Goal: Communication & Community: Answer question/provide support

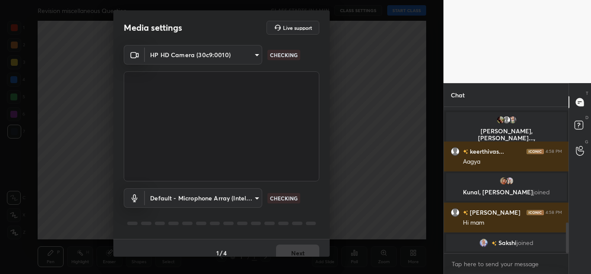
scroll to position [553, 0]
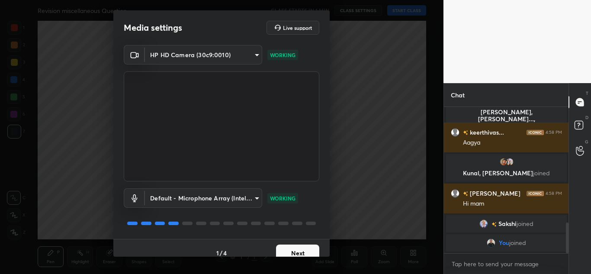
click at [278, 249] on button "Next" at bounding box center [297, 252] width 43 height 17
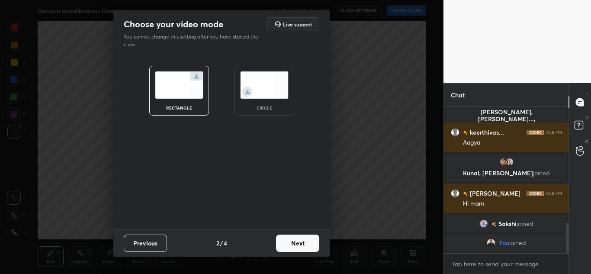
click at [284, 246] on button "Next" at bounding box center [297, 242] width 43 height 17
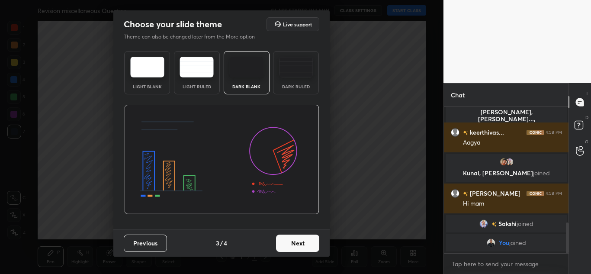
click at [284, 246] on button "Next" at bounding box center [297, 242] width 43 height 17
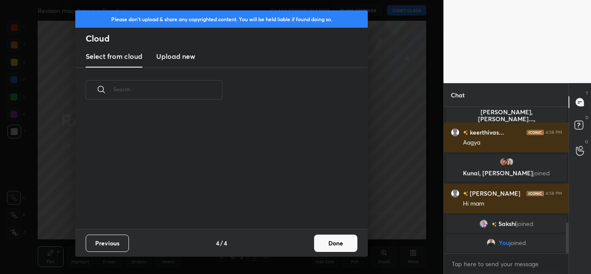
scroll to position [117, 278]
click at [169, 57] on h3 "Upload new" at bounding box center [175, 56] width 39 height 10
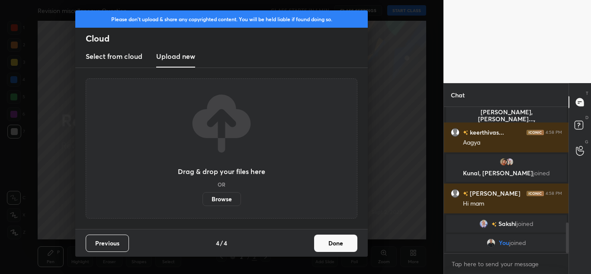
click at [218, 197] on label "Browse" at bounding box center [221, 199] width 38 height 14
click at [202, 197] on input "Browse" at bounding box center [202, 199] width 0 height 14
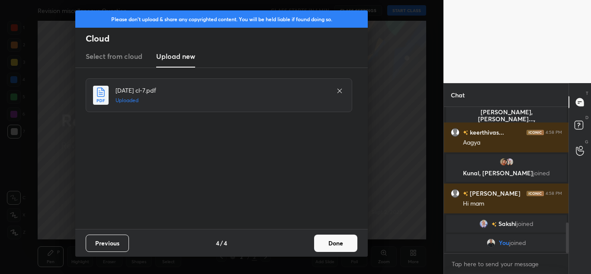
click at [334, 238] on button "Done" at bounding box center [335, 242] width 43 height 17
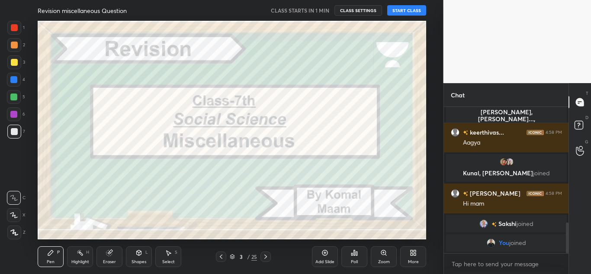
click at [421, 10] on button "START CLASS" at bounding box center [406, 10] width 39 height 10
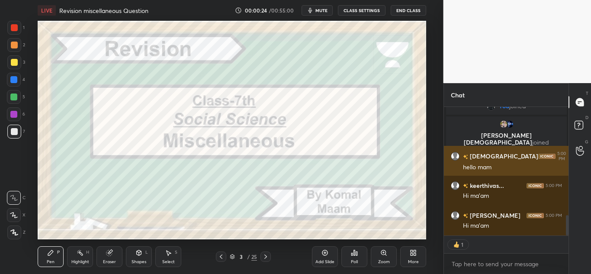
scroll to position [711, 0]
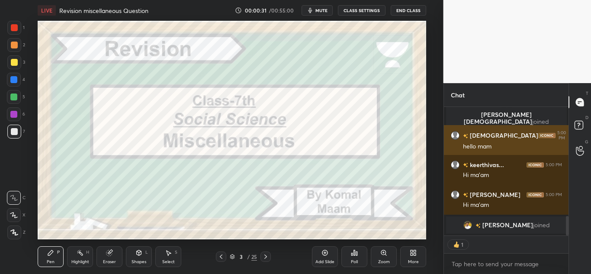
type textarea "x"
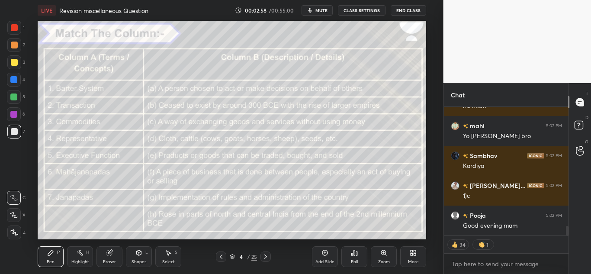
scroll to position [1631, 0]
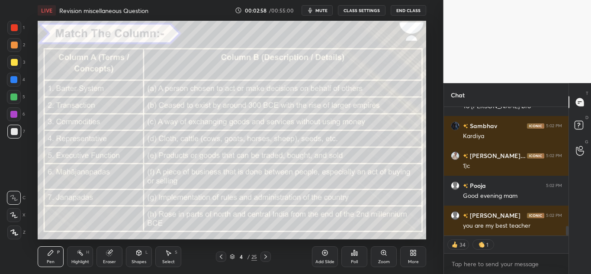
click at [17, 230] on icon at bounding box center [14, 232] width 8 height 6
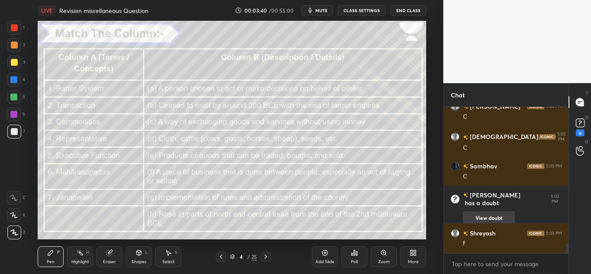
scroll to position [1982, 0]
click at [477, 236] on div "[PERSON_NAME]... 5:02 PM c c [PERSON_NAME] 5:02 PM [PERSON_NAME] has a doubt 5:…" at bounding box center [506, 180] width 125 height 146
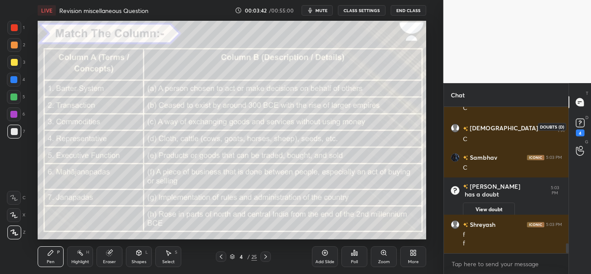
click at [579, 128] on icon at bounding box center [579, 122] width 13 height 13
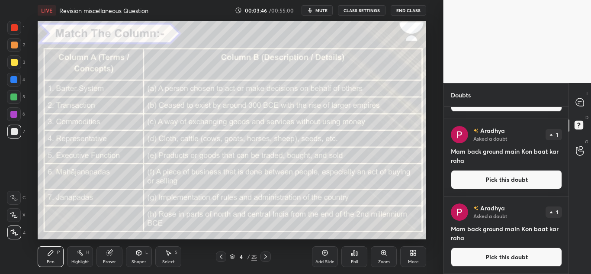
scroll to position [0, 0]
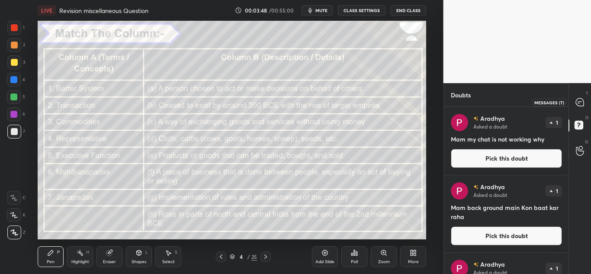
click at [578, 104] on icon at bounding box center [579, 102] width 8 height 8
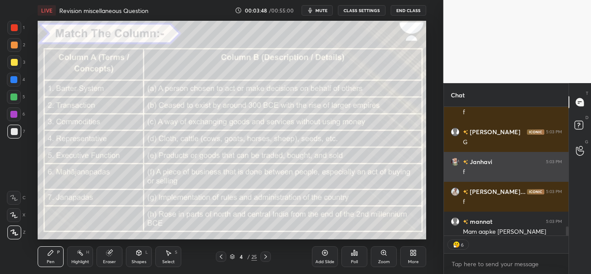
scroll to position [126, 122]
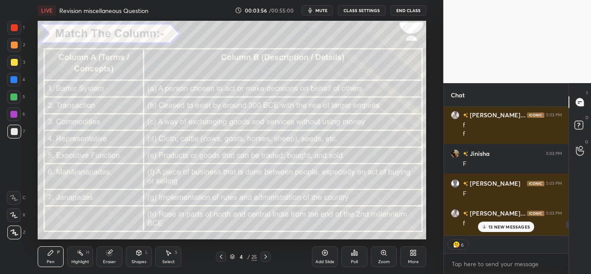
type textarea "x"
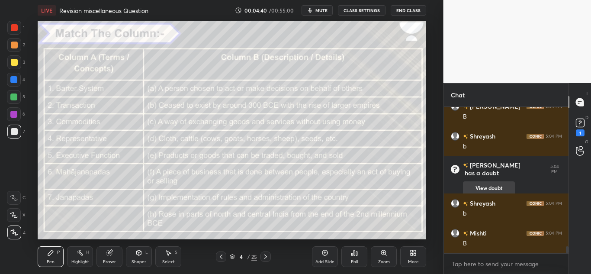
scroll to position [3056, 0]
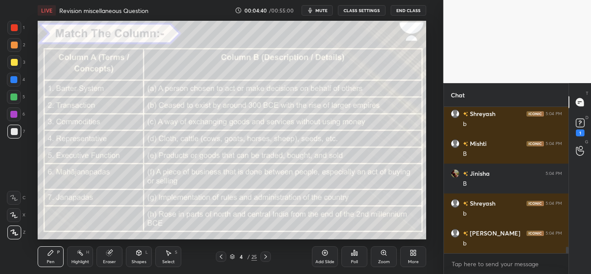
click at [477, 179] on div "B" at bounding box center [512, 183] width 99 height 9
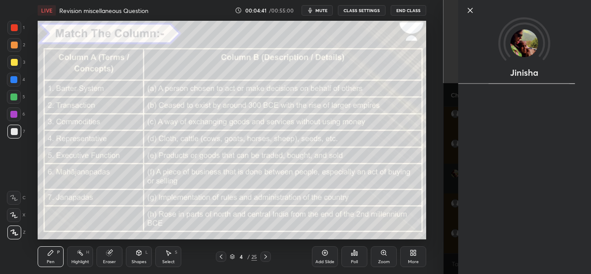
scroll to position [3086, 0]
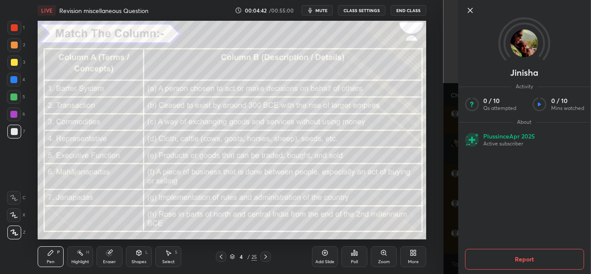
click at [469, 6] on icon at bounding box center [469, 10] width 10 height 10
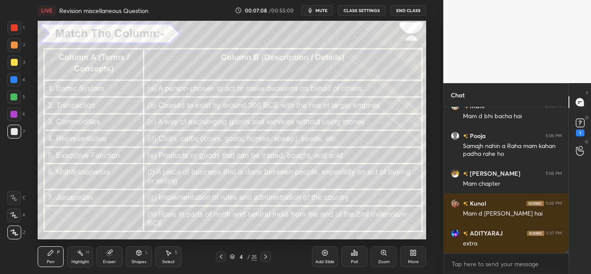
scroll to position [7254, 0]
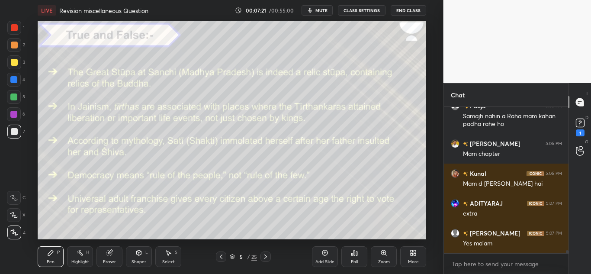
click at [355, 261] on div "Poll" at bounding box center [354, 261] width 7 height 4
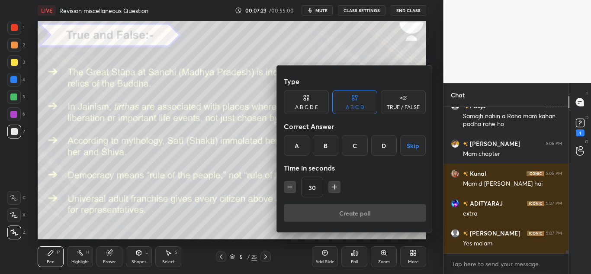
click at [407, 98] on div "TRUE / FALSE" at bounding box center [402, 102] width 45 height 24
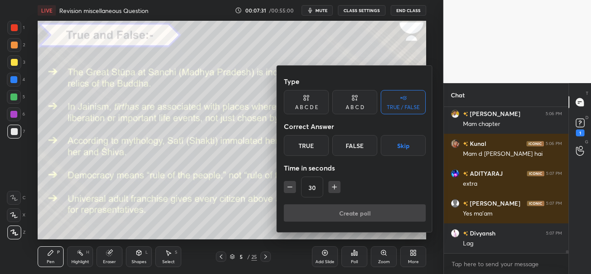
click at [313, 14] on div at bounding box center [295, 137] width 591 height 274
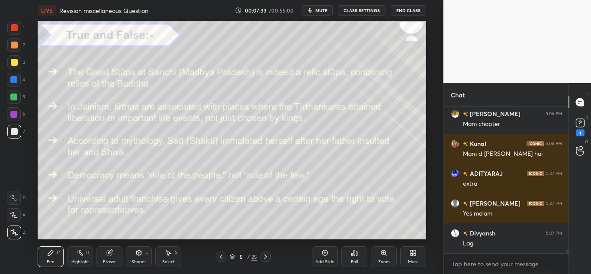
click at [311, 4] on div "LIVE Revision miscellaneous Question 00:07:33 / 00:55:00 mute CLASS SETTINGS En…" at bounding box center [232, 10] width 388 height 21
click at [311, 9] on icon "button" at bounding box center [310, 10] width 4 height 5
click at [361, 261] on div "Poll" at bounding box center [354, 256] width 26 height 21
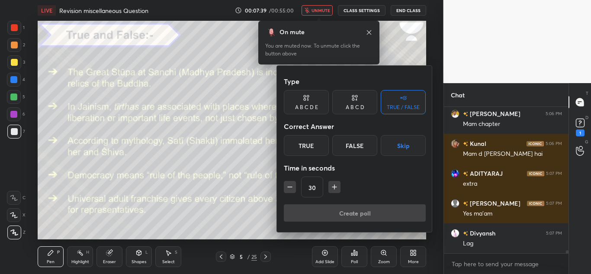
click at [309, 146] on div "True" at bounding box center [306, 145] width 45 height 21
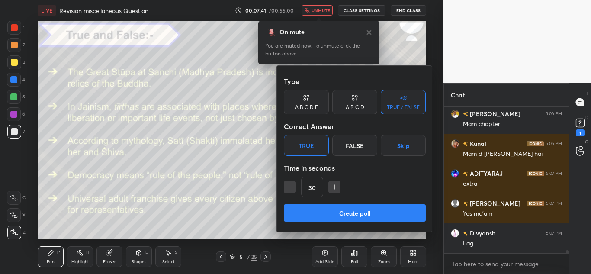
click at [330, 188] on icon "button" at bounding box center [334, 186] width 9 height 9
type input "45"
click at [323, 216] on button "Create poll" at bounding box center [355, 212] width 142 height 17
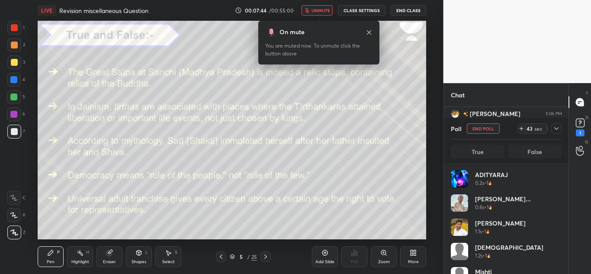
scroll to position [101, 108]
click at [371, 33] on icon at bounding box center [368, 32] width 7 height 7
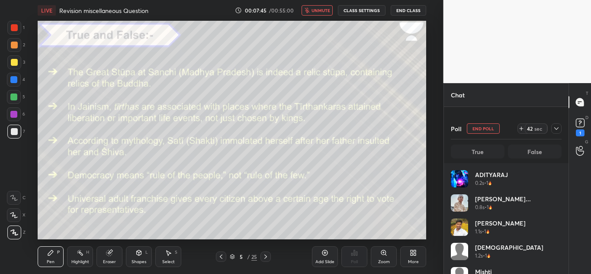
scroll to position [7349, 0]
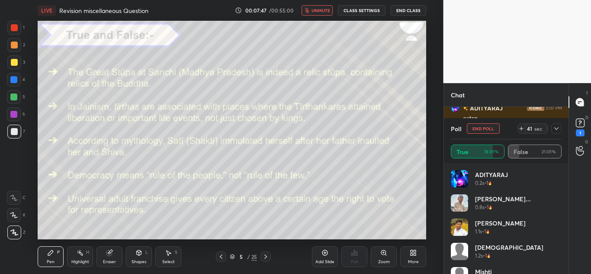
click at [556, 125] on icon at bounding box center [556, 128] width 7 height 7
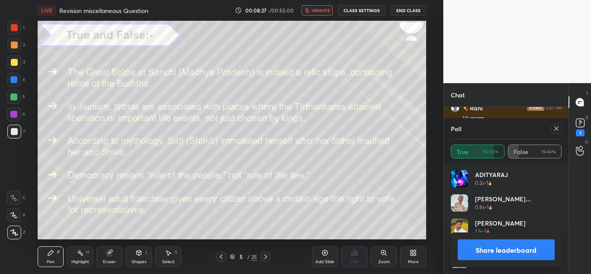
scroll to position [101, 108]
click at [478, 248] on button "Share leaderboard" at bounding box center [505, 249] width 97 height 21
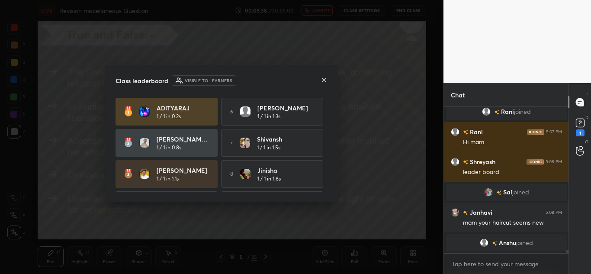
scroll to position [61, 0]
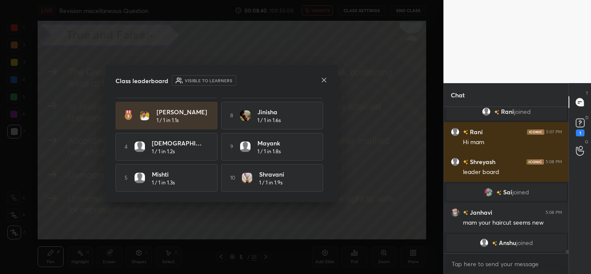
click at [324, 80] on icon at bounding box center [324, 80] width 4 height 4
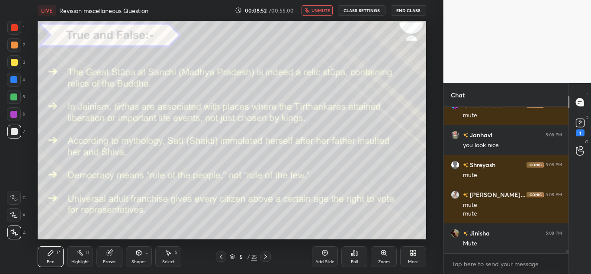
scroll to position [6389, 0]
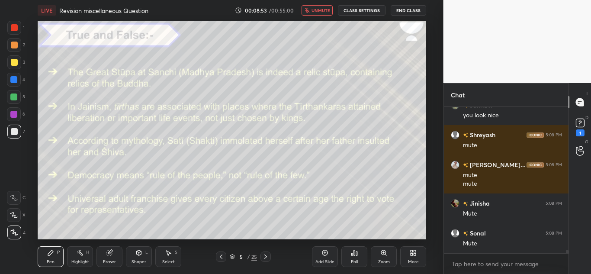
click at [326, 13] on span "unmute" at bounding box center [320, 10] width 19 height 6
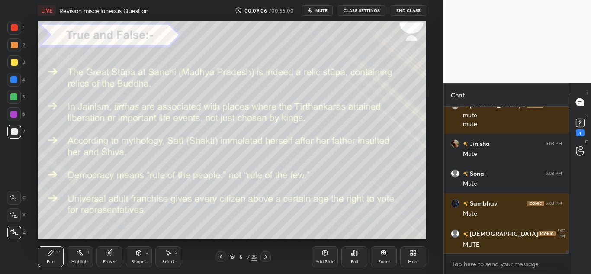
scroll to position [6478, 0]
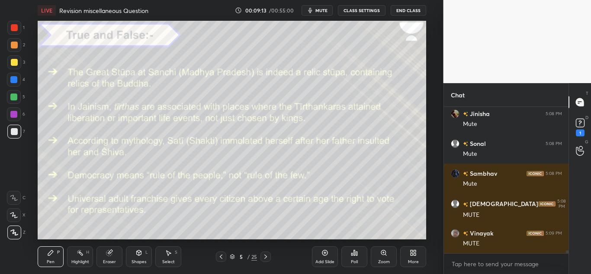
click at [358, 250] on div "Poll" at bounding box center [354, 256] width 26 height 21
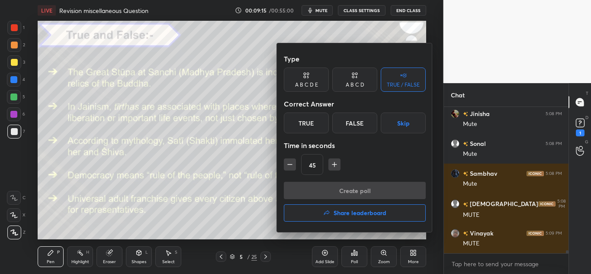
click at [342, 128] on div "False" at bounding box center [354, 122] width 45 height 21
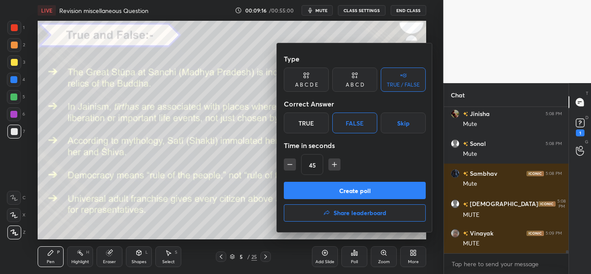
click at [330, 189] on button "Create poll" at bounding box center [355, 190] width 142 height 17
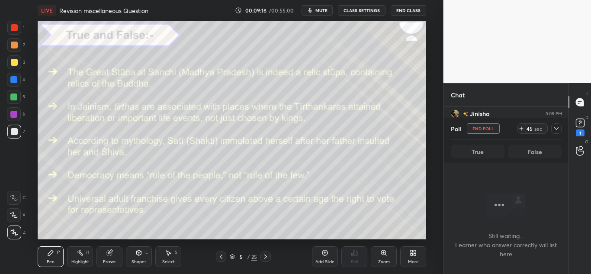
scroll to position [119, 122]
click at [557, 125] on div at bounding box center [556, 128] width 10 height 10
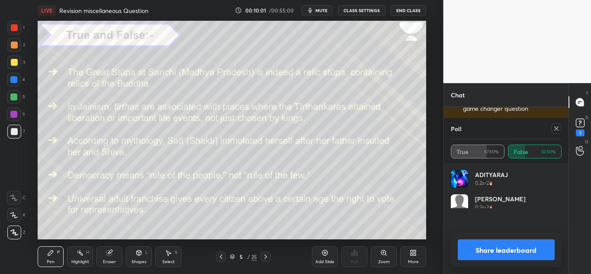
scroll to position [101, 108]
click at [552, 127] on div at bounding box center [556, 128] width 10 height 10
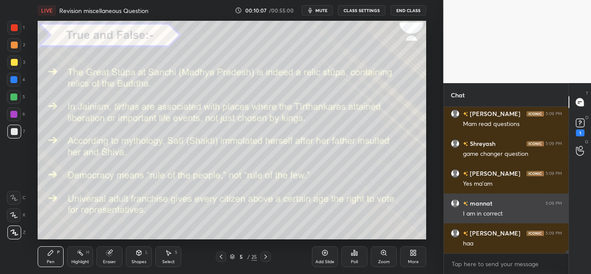
scroll to position [6657, 0]
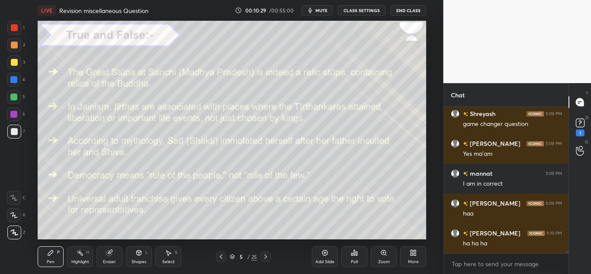
click at [355, 251] on icon at bounding box center [354, 252] width 7 height 7
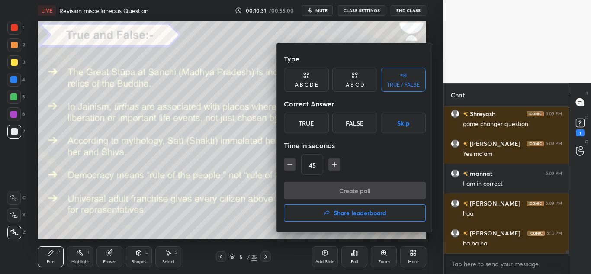
click at [299, 115] on div "True" at bounding box center [306, 122] width 45 height 21
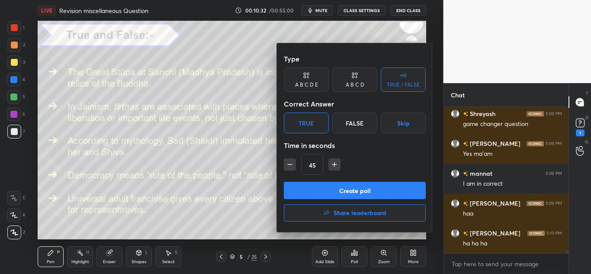
click at [311, 192] on button "Create poll" at bounding box center [355, 190] width 142 height 17
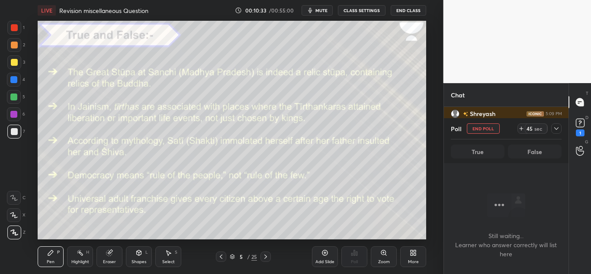
scroll to position [119, 122]
click at [557, 131] on icon at bounding box center [556, 128] width 7 height 7
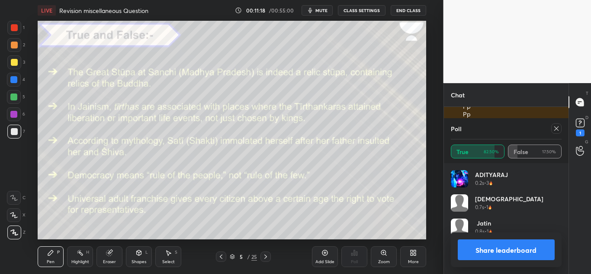
scroll to position [101, 108]
click at [557, 128] on icon at bounding box center [556, 128] width 7 height 7
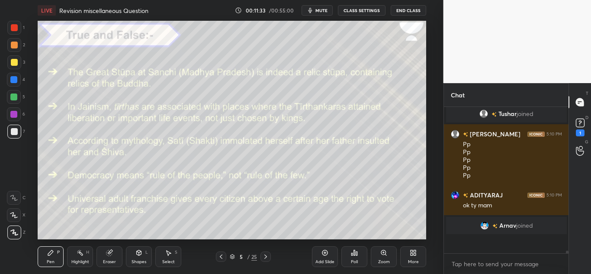
scroll to position [6651, 0]
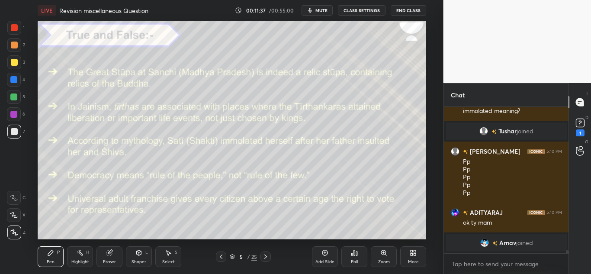
click at [359, 257] on div "Poll" at bounding box center [354, 256] width 26 height 21
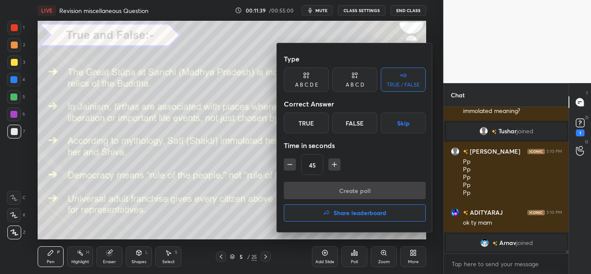
click at [304, 125] on div "True" at bounding box center [306, 122] width 45 height 21
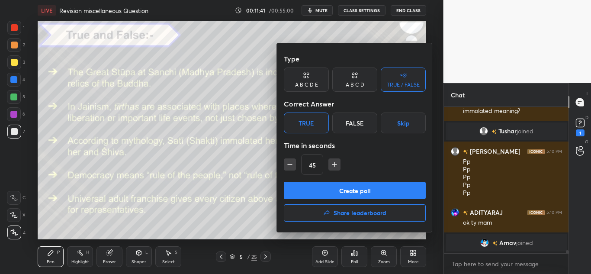
click at [327, 183] on button "Create poll" at bounding box center [355, 190] width 142 height 17
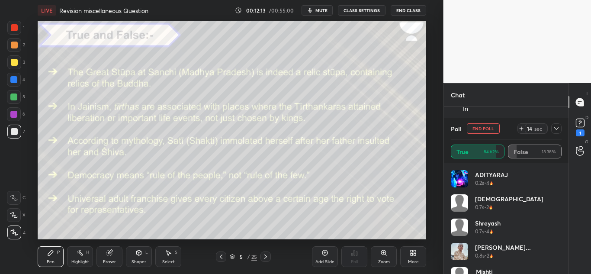
scroll to position [6836, 0]
click at [307, 14] on button "mute" at bounding box center [316, 10] width 31 height 10
click at [552, 132] on div at bounding box center [556, 128] width 10 height 10
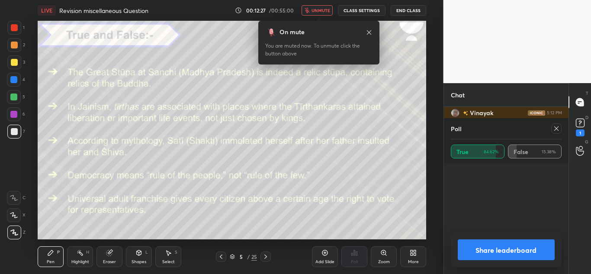
scroll to position [101, 108]
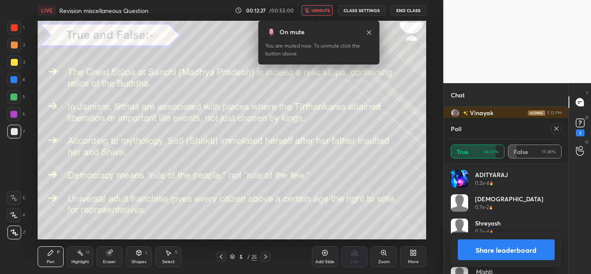
click at [316, 10] on span "unmute" at bounding box center [320, 10] width 19 height 6
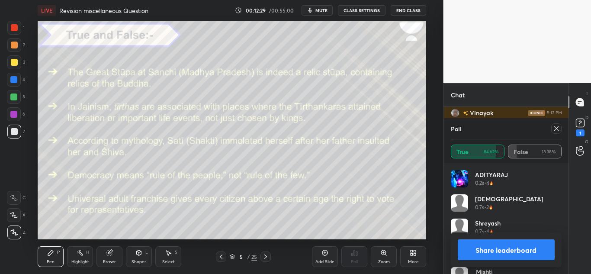
click at [554, 127] on icon at bounding box center [556, 128] width 7 height 7
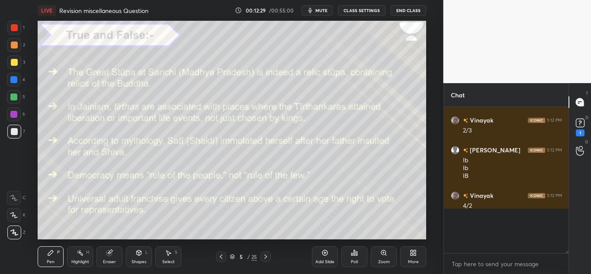
scroll to position [3, 3]
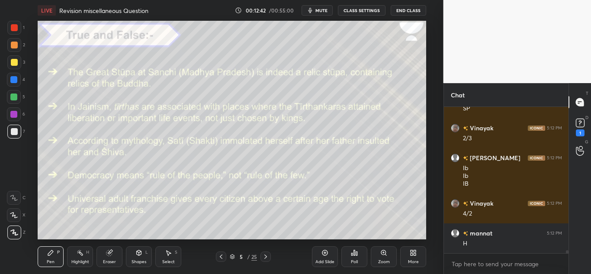
click at [350, 253] on div "Poll" at bounding box center [354, 256] width 26 height 21
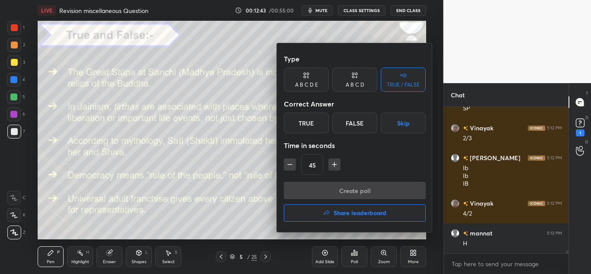
click at [306, 131] on div "True" at bounding box center [306, 122] width 45 height 21
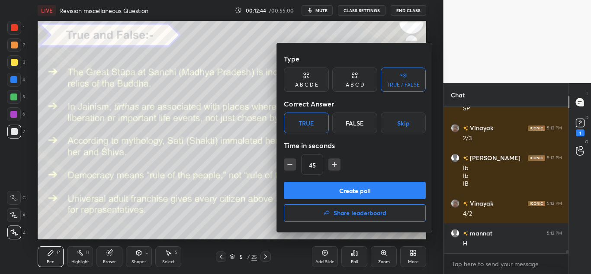
click at [309, 187] on button "Create poll" at bounding box center [355, 190] width 142 height 17
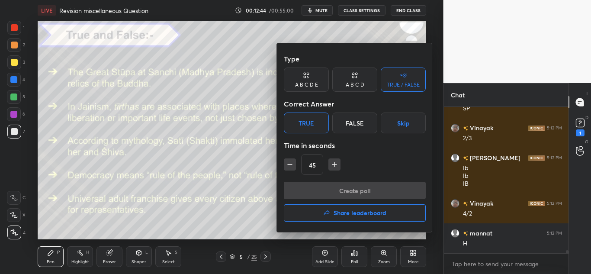
scroll to position [130, 122]
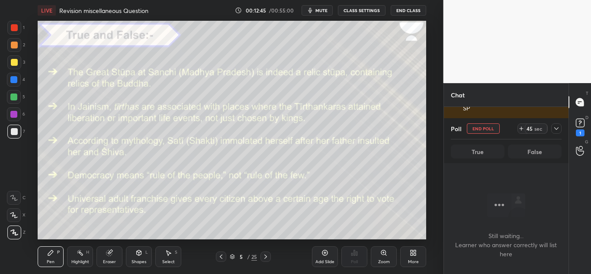
click at [313, 13] on icon "button" at bounding box center [310, 10] width 7 height 7
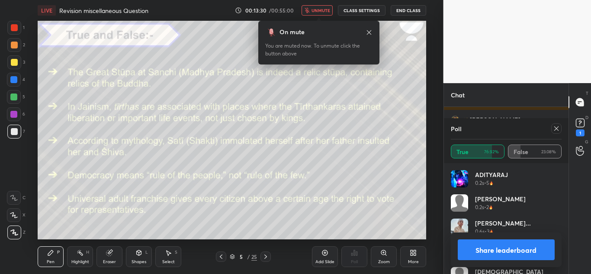
scroll to position [7241, 0]
click at [326, 8] on span "unmute" at bounding box center [320, 10] width 19 height 6
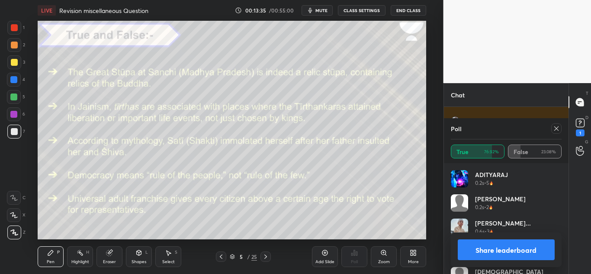
scroll to position [7308, 0]
click at [561, 130] on div at bounding box center [556, 128] width 10 height 10
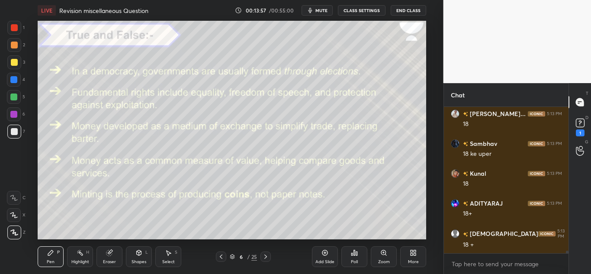
scroll to position [8257, 0]
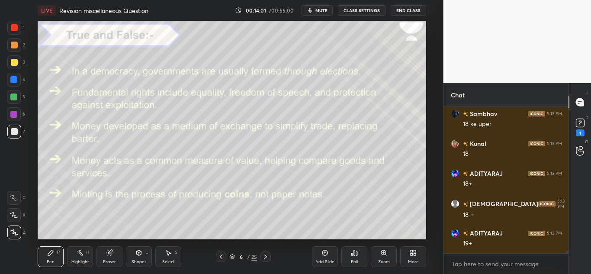
click at [345, 250] on div "Poll" at bounding box center [354, 256] width 26 height 21
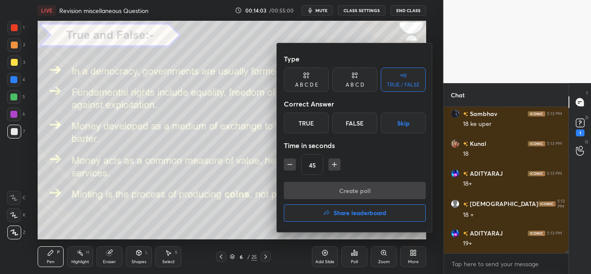
click at [305, 121] on div "True" at bounding box center [306, 122] width 45 height 21
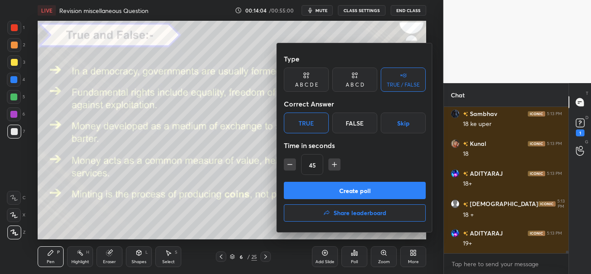
click at [310, 188] on button "Create poll" at bounding box center [355, 190] width 142 height 17
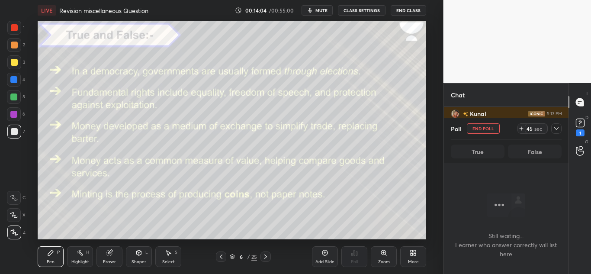
scroll to position [119, 122]
click at [319, 8] on span "mute" at bounding box center [321, 10] width 12 height 6
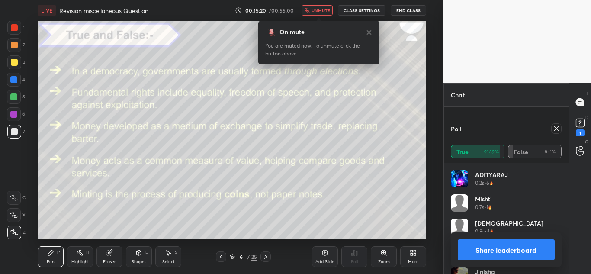
scroll to position [8787, 0]
click at [556, 131] on icon at bounding box center [556, 128] width 7 height 7
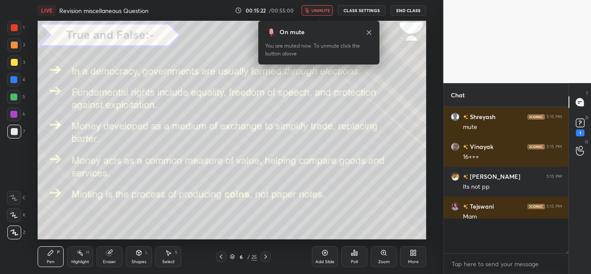
scroll to position [8743, 0]
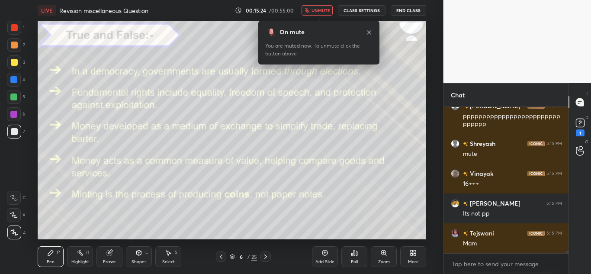
click at [312, 10] on button "unmute" at bounding box center [316, 10] width 31 height 10
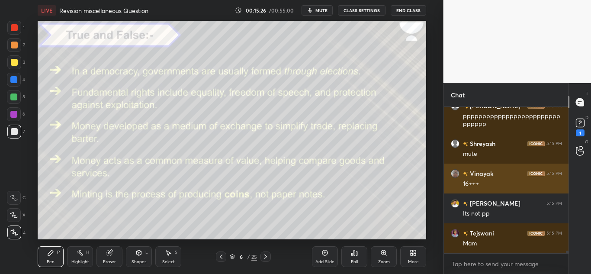
scroll to position [8771, 0]
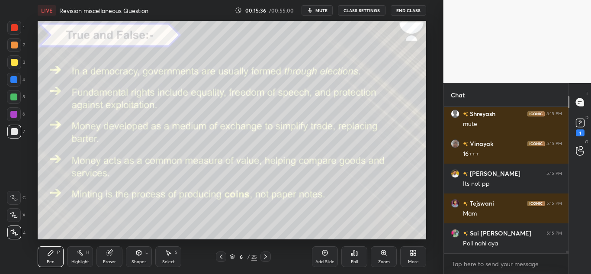
click at [356, 253] on icon at bounding box center [356, 253] width 1 height 4
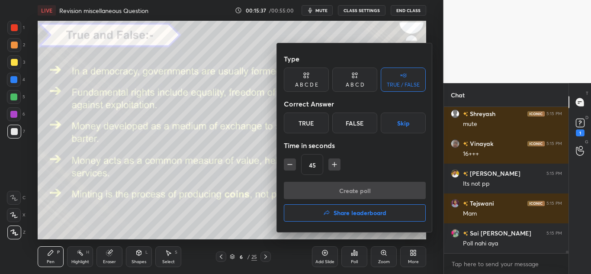
click at [322, 125] on div "True" at bounding box center [306, 122] width 45 height 21
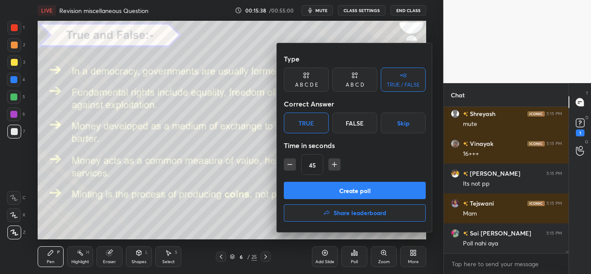
click at [313, 189] on button "Create poll" at bounding box center [355, 190] width 142 height 17
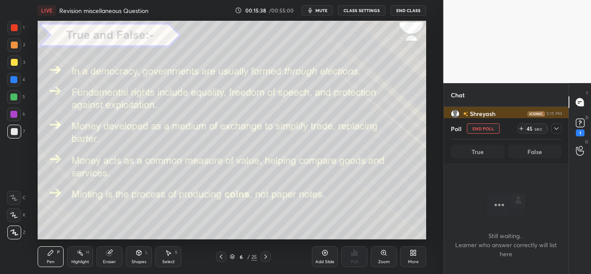
scroll to position [119, 122]
click at [556, 131] on icon at bounding box center [556, 128] width 7 height 7
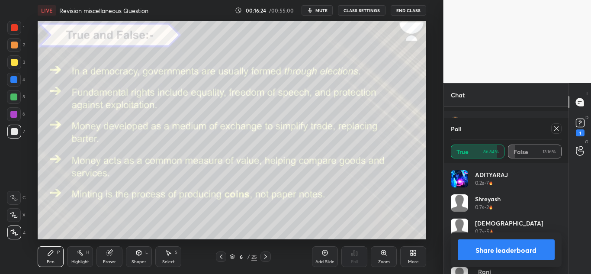
scroll to position [8961, 0]
click at [556, 127] on icon at bounding box center [556, 128] width 7 height 7
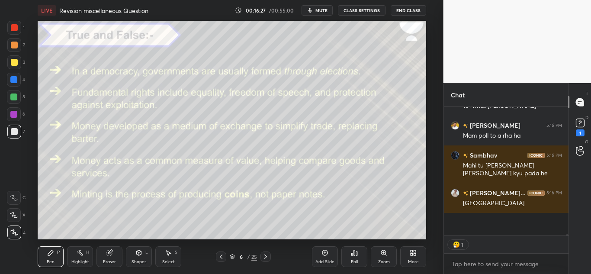
scroll to position [3, 3]
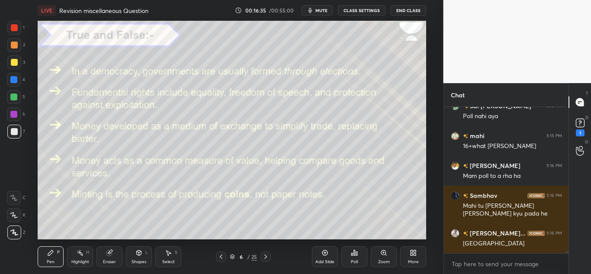
click at [361, 262] on div "Poll" at bounding box center [354, 256] width 26 height 21
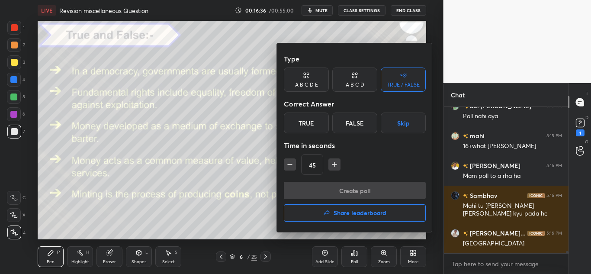
click at [298, 122] on div "True" at bounding box center [306, 122] width 45 height 21
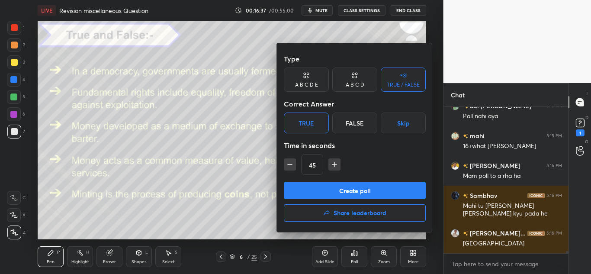
click at [301, 185] on button "Create poll" at bounding box center [355, 190] width 142 height 17
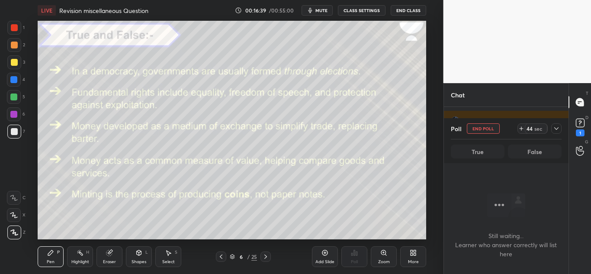
click at [556, 123] on div "Poll End Poll 44 sec" at bounding box center [505, 128] width 111 height 21
click at [556, 128] on icon at bounding box center [556, 128] width 7 height 7
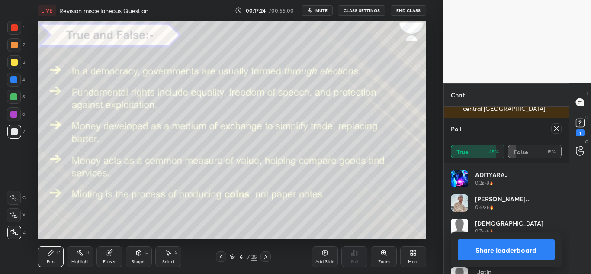
click at [556, 131] on icon at bounding box center [556, 128] width 7 height 7
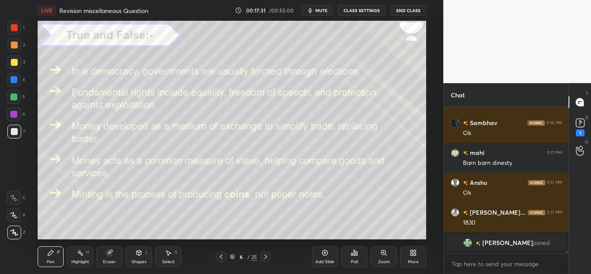
click at [345, 252] on div "Poll" at bounding box center [354, 256] width 26 height 21
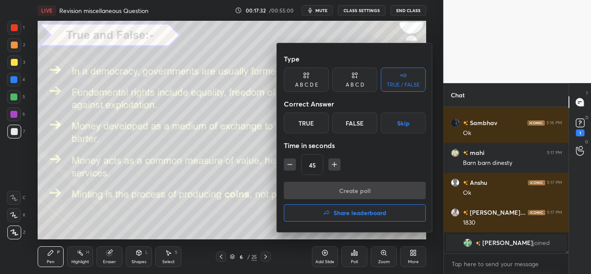
click at [308, 126] on div "True" at bounding box center [306, 122] width 45 height 21
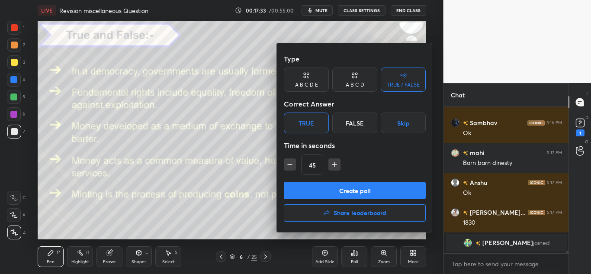
click at [309, 188] on button "Create poll" at bounding box center [355, 190] width 142 height 17
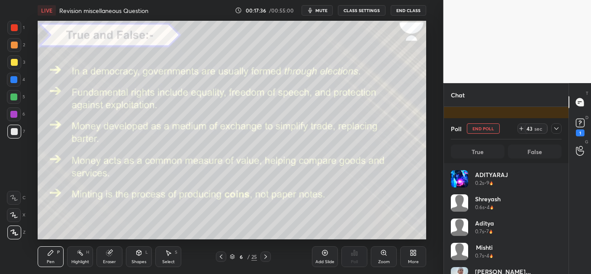
click at [380, 12] on button "CLASS SETTINGS" at bounding box center [362, 10] width 48 height 10
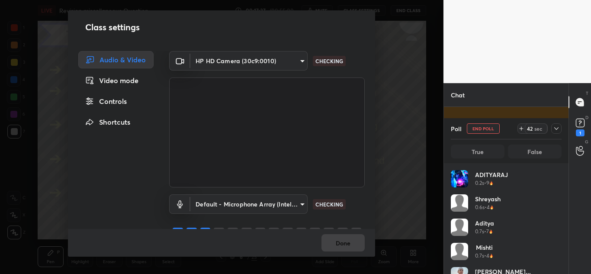
type textarea "x"
click at [118, 100] on div "Controls" at bounding box center [115, 101] width 75 height 17
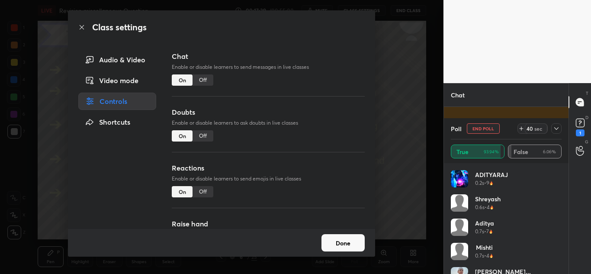
click at [208, 77] on div "Off" at bounding box center [202, 79] width 21 height 11
click at [200, 130] on div "Doubts Enable or disable learners to ask doubts in live classes On Off" at bounding box center [268, 135] width 193 height 56
click at [201, 140] on div "Off" at bounding box center [202, 135] width 21 height 11
click at [330, 243] on button "Done" at bounding box center [342, 242] width 43 height 17
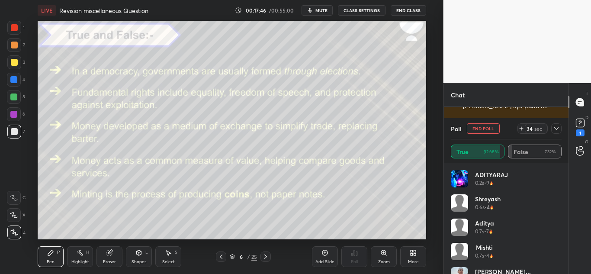
click at [553, 125] on icon at bounding box center [556, 128] width 7 height 7
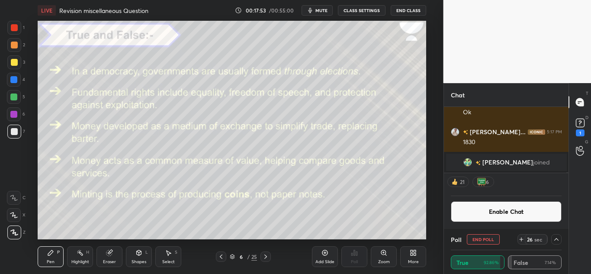
click at [553, 239] on icon at bounding box center [556, 239] width 7 height 7
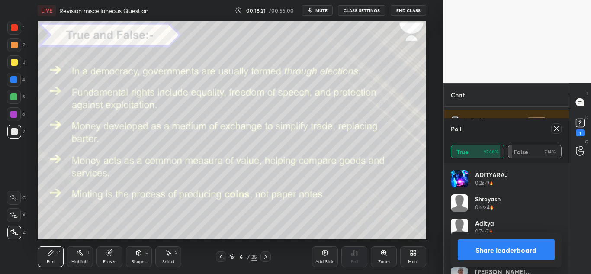
click at [556, 129] on icon at bounding box center [556, 128] width 4 height 4
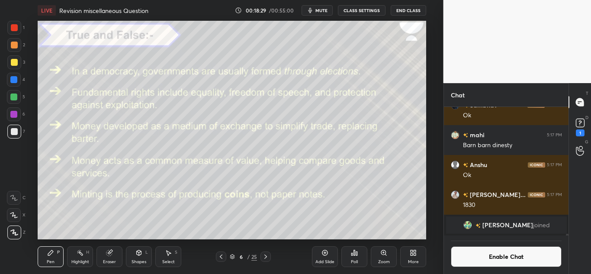
click at [355, 260] on div "Poll" at bounding box center [354, 261] width 7 height 4
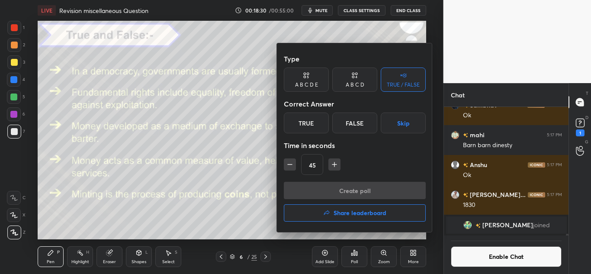
click at [334, 127] on div "False" at bounding box center [354, 122] width 45 height 21
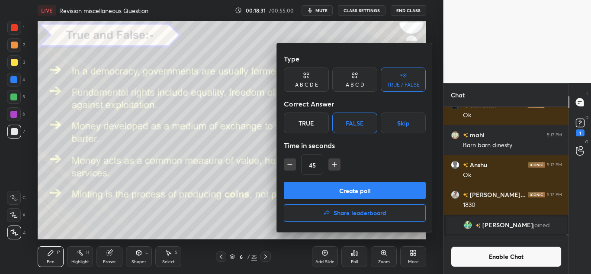
click at [320, 196] on button "Create poll" at bounding box center [355, 190] width 142 height 17
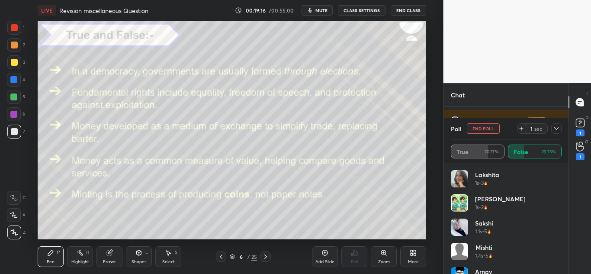
scroll to position [63, 122]
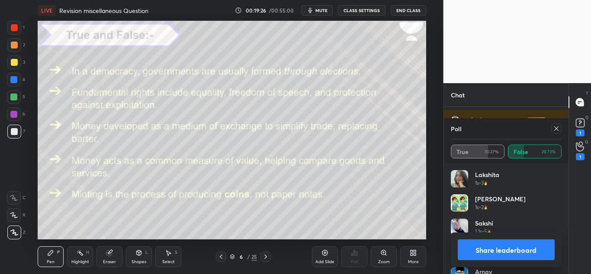
click at [553, 129] on icon at bounding box center [556, 128] width 7 height 7
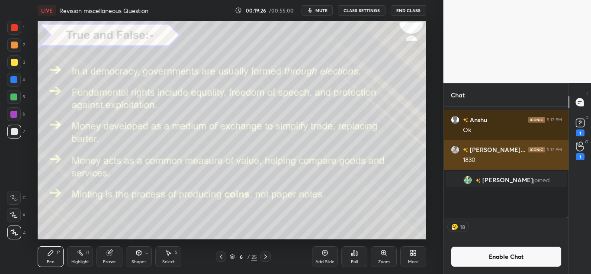
scroll to position [163, 122]
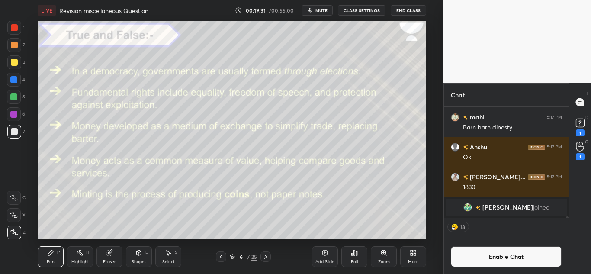
click at [351, 252] on icon at bounding box center [354, 252] width 7 height 7
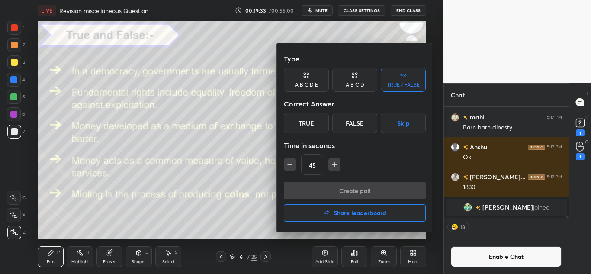
click at [476, 250] on div at bounding box center [295, 137] width 591 height 274
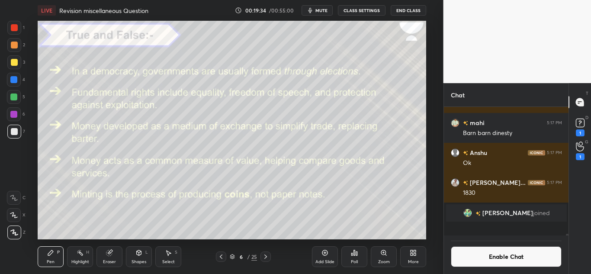
scroll to position [8421, 0]
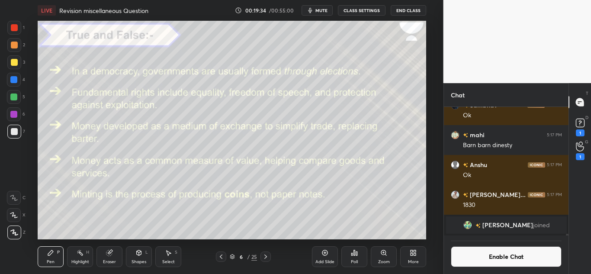
click at [476, 250] on button "Enable Chat" at bounding box center [505, 256] width 111 height 21
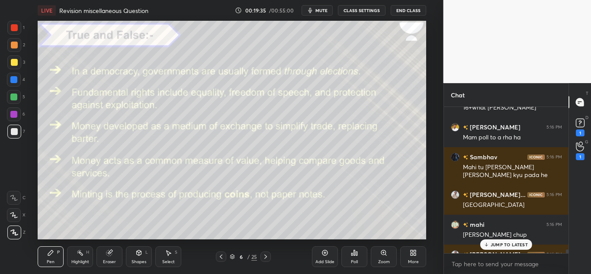
click at [355, 255] on icon at bounding box center [354, 252] width 7 height 7
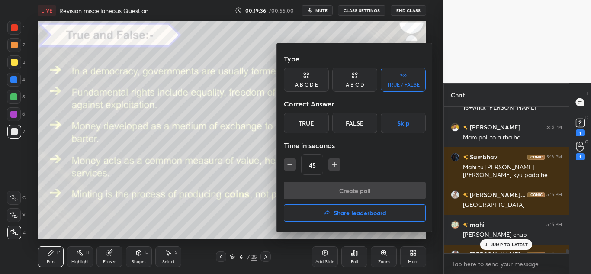
click at [342, 211] on h4 "Share leaderboard" at bounding box center [359, 213] width 53 height 6
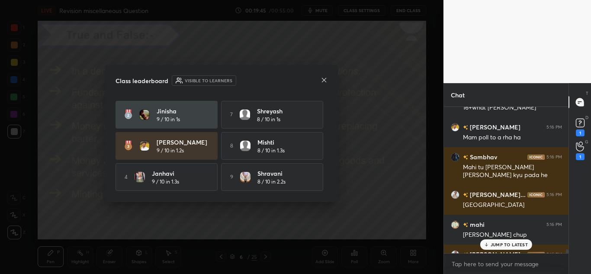
scroll to position [61, 0]
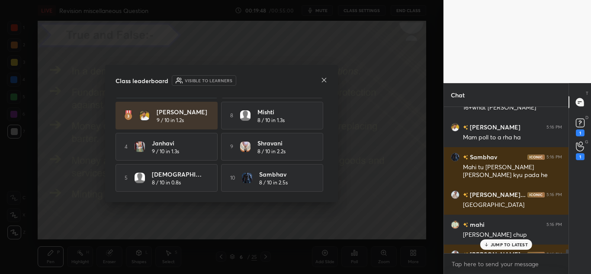
click at [513, 242] on p "JUMP TO LATEST" at bounding box center [508, 244] width 37 height 5
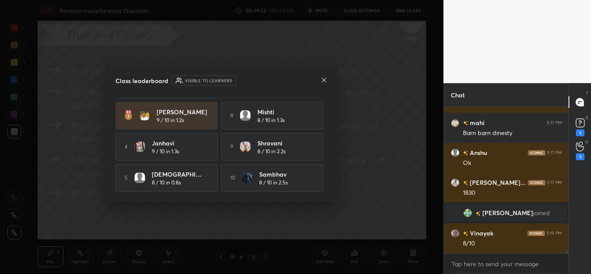
scroll to position [0, 0]
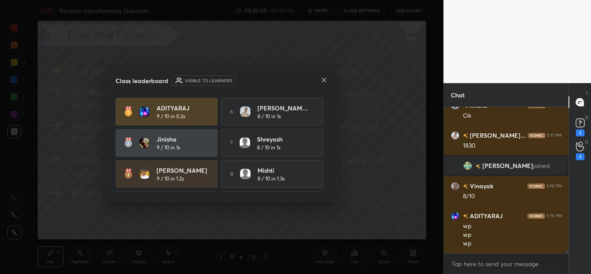
click at [322, 81] on icon at bounding box center [323, 80] width 7 height 7
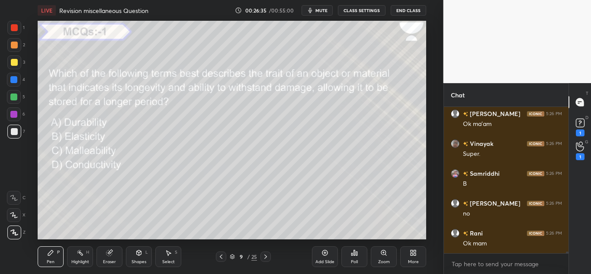
scroll to position [12332, 0]
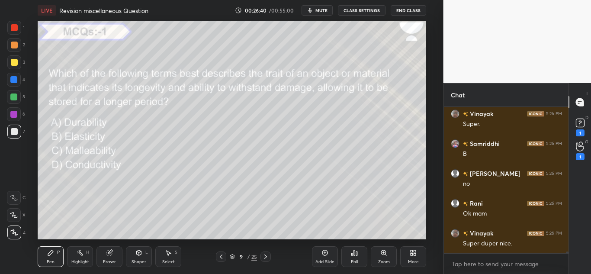
click at [355, 253] on icon at bounding box center [354, 252] width 1 height 5
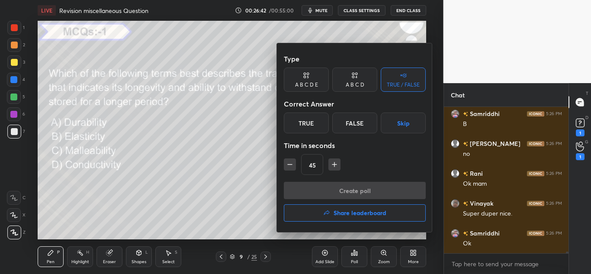
scroll to position [12392, 0]
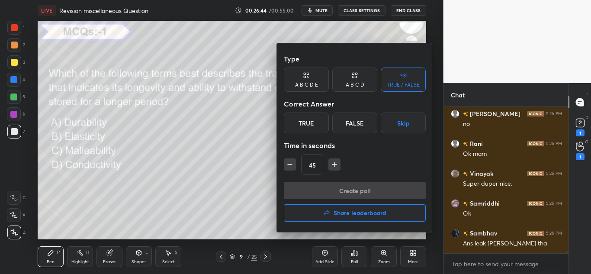
click at [348, 83] on div "A B C D" at bounding box center [354, 84] width 19 height 5
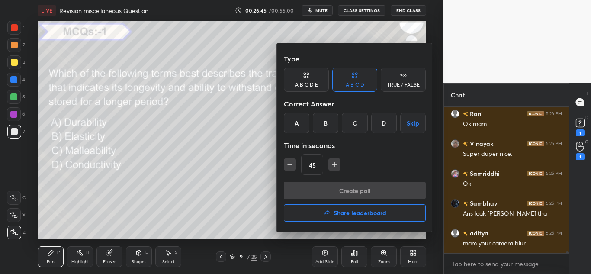
click at [294, 121] on div "A" at bounding box center [297, 122] width 26 height 21
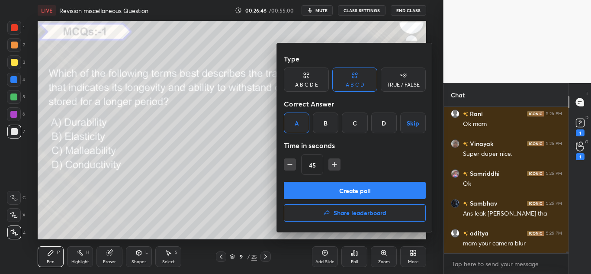
click at [303, 183] on button "Create poll" at bounding box center [355, 190] width 142 height 17
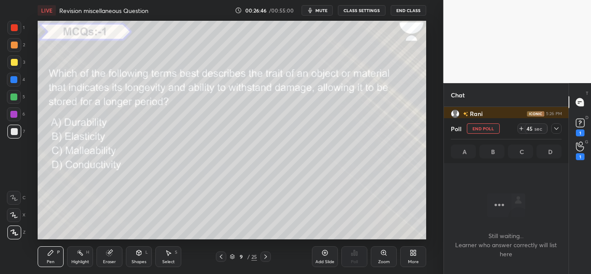
scroll to position [119, 122]
click at [556, 126] on icon at bounding box center [556, 128] width 7 height 7
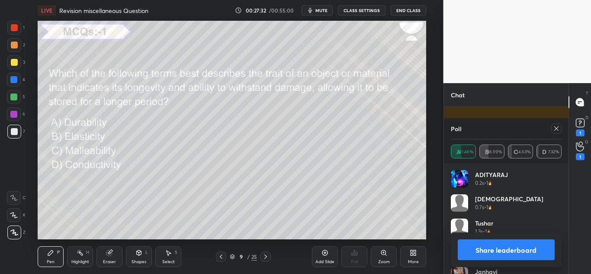
scroll to position [101, 108]
click at [556, 134] on div "Poll" at bounding box center [505, 128] width 111 height 21
click at [556, 133] on div at bounding box center [556, 128] width 10 height 10
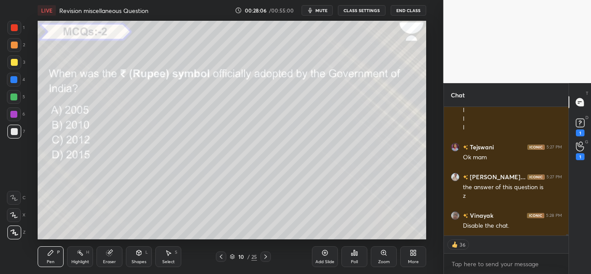
click at [357, 261] on div "Poll" at bounding box center [354, 261] width 7 height 4
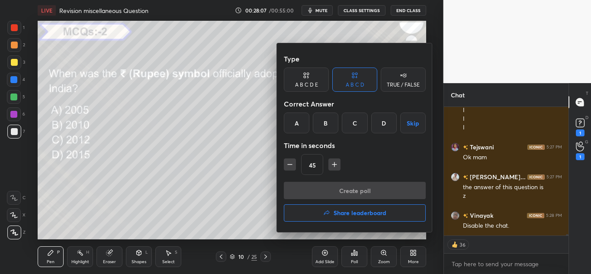
click at [319, 121] on div "B" at bounding box center [326, 122] width 26 height 21
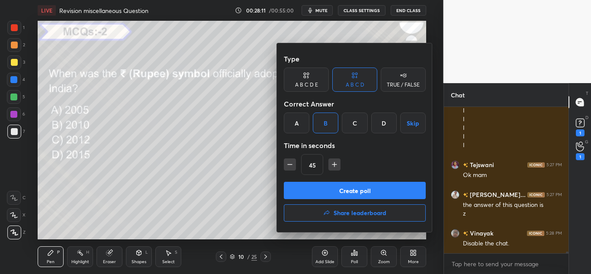
click at [335, 192] on button "Create poll" at bounding box center [355, 190] width 142 height 17
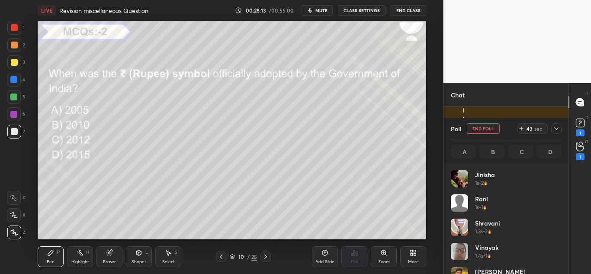
click at [558, 128] on icon at bounding box center [556, 128] width 7 height 7
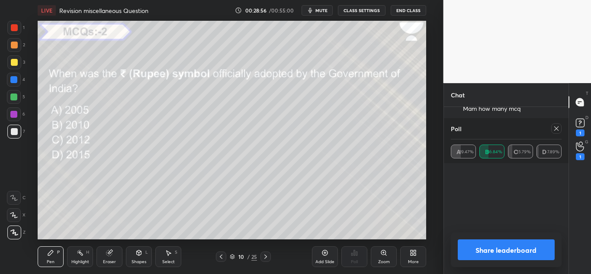
scroll to position [90, 108]
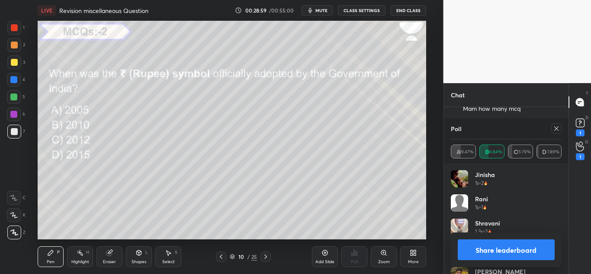
click at [553, 127] on icon at bounding box center [556, 128] width 7 height 7
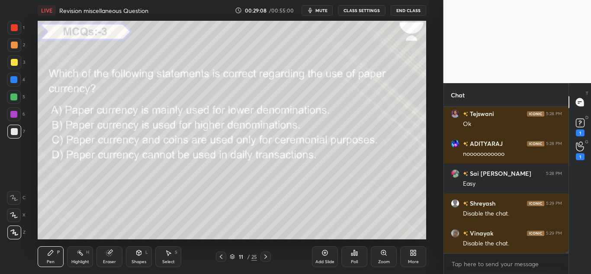
click at [353, 247] on div "Poll" at bounding box center [354, 256] width 26 height 21
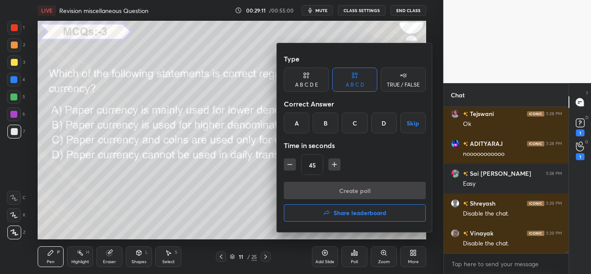
click at [330, 125] on div "B" at bounding box center [326, 122] width 26 height 21
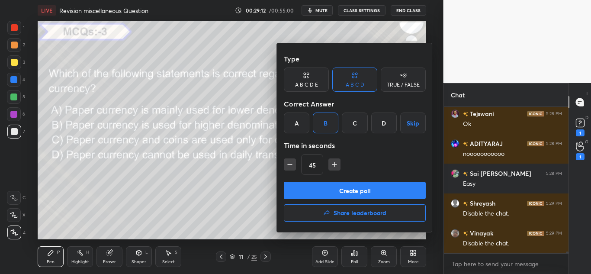
click at [337, 185] on button "Create poll" at bounding box center [355, 190] width 142 height 17
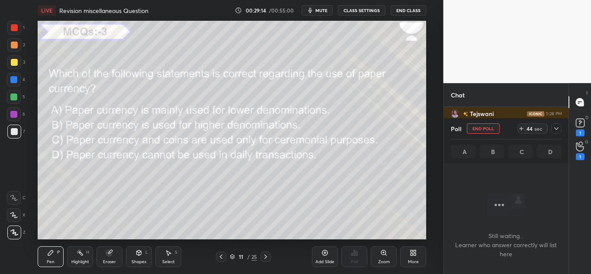
click at [556, 128] on icon at bounding box center [556, 128] width 7 height 7
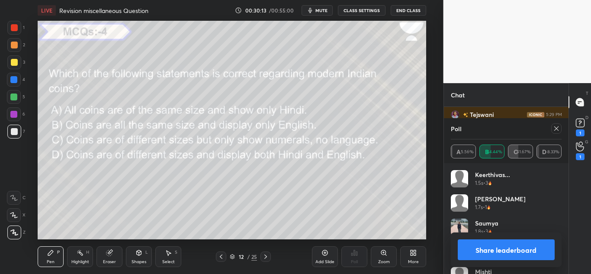
click at [553, 129] on icon at bounding box center [556, 128] width 7 height 7
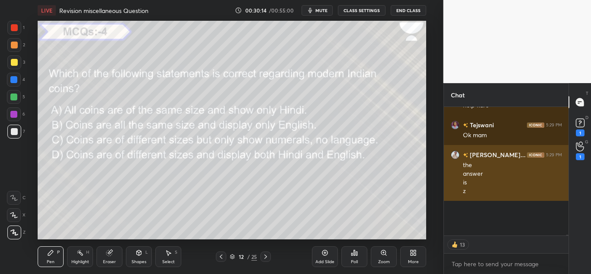
scroll to position [3, 3]
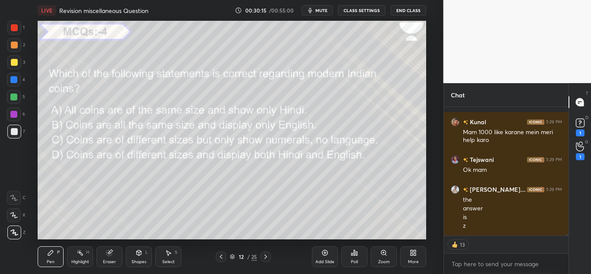
click at [346, 256] on div "Poll" at bounding box center [354, 256] width 26 height 21
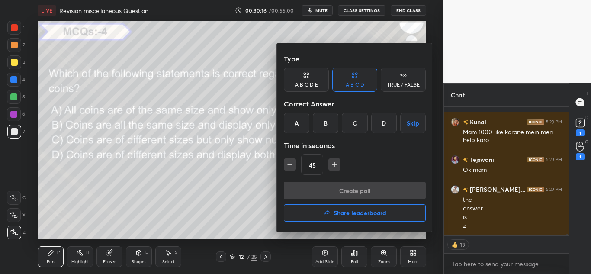
click at [380, 131] on div "D" at bounding box center [384, 122] width 26 height 21
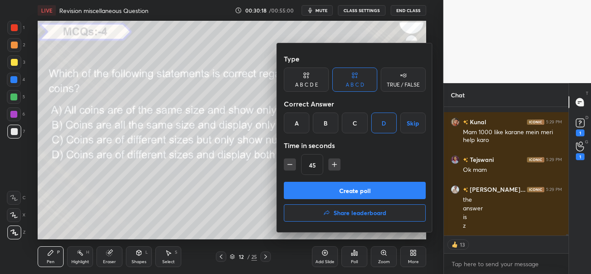
click at [362, 189] on button "Create poll" at bounding box center [355, 190] width 142 height 17
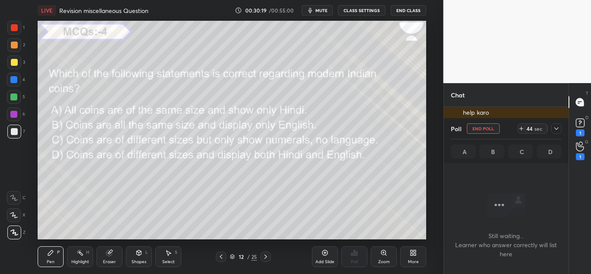
click at [557, 128] on icon at bounding box center [556, 128] width 4 height 3
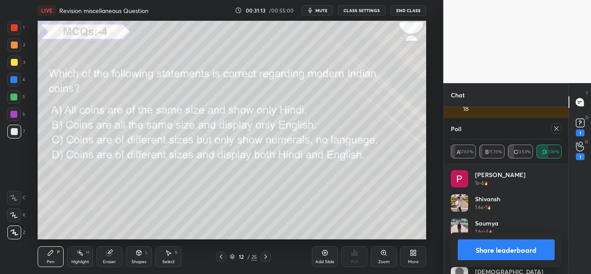
click at [553, 122] on div "Poll" at bounding box center [505, 128] width 111 height 21
click at [553, 124] on div at bounding box center [556, 128] width 10 height 10
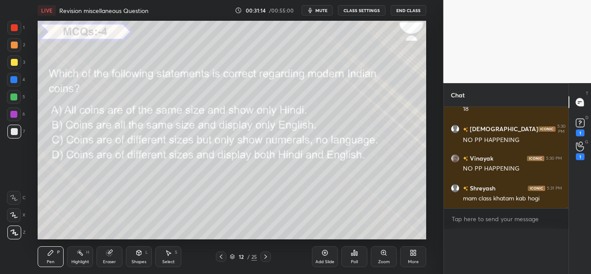
scroll to position [0, 0]
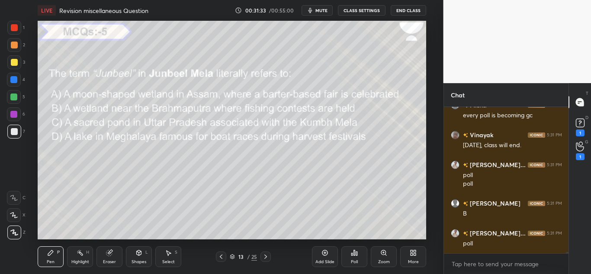
click at [355, 250] on icon at bounding box center [354, 252] width 7 height 7
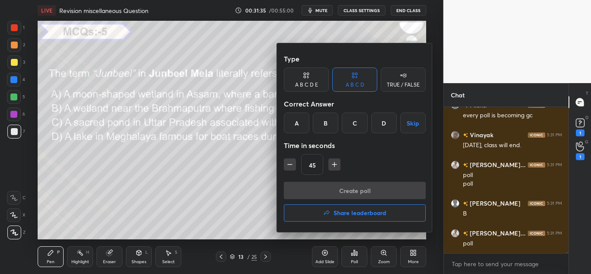
click at [300, 129] on div "A" at bounding box center [297, 122] width 26 height 21
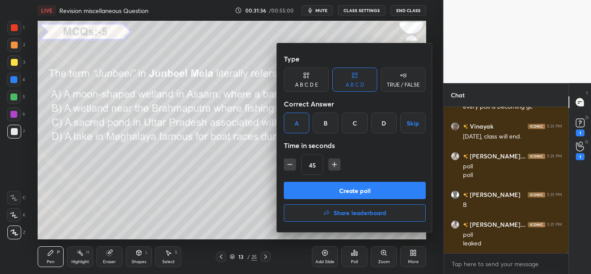
click at [299, 181] on div "Type A B C D E A B C D TRUE / FALSE Correct Answer A B C D Skip Time in seconds…" at bounding box center [355, 115] width 142 height 131
click at [300, 186] on button "Create poll" at bounding box center [355, 190] width 142 height 17
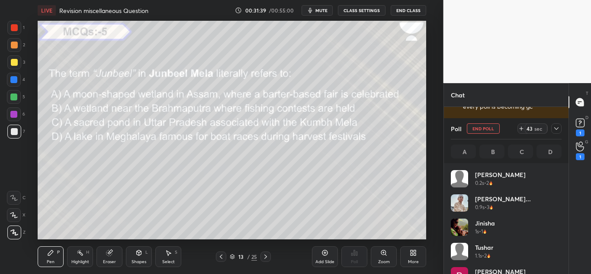
click at [554, 126] on icon at bounding box center [556, 128] width 7 height 7
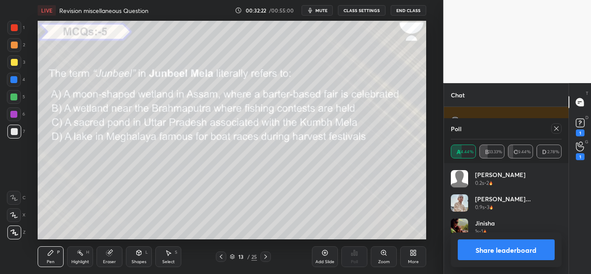
scroll to position [101, 108]
click at [555, 127] on icon at bounding box center [556, 128] width 7 height 7
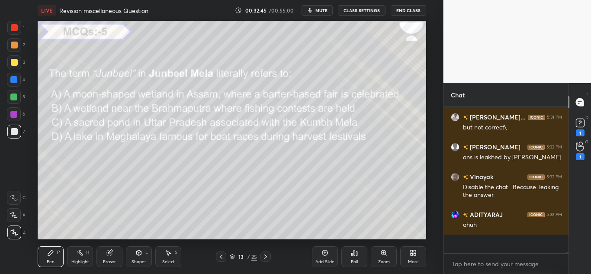
scroll to position [14326, 0]
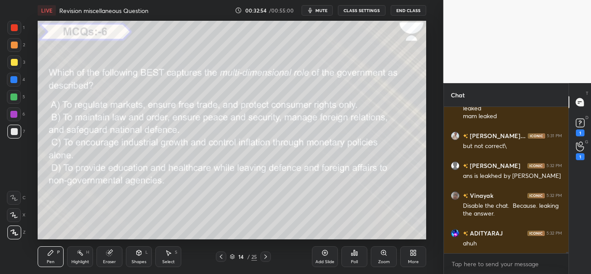
click at [357, 246] on div "Poll" at bounding box center [354, 256] width 26 height 21
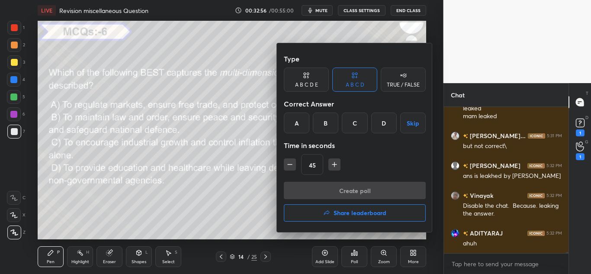
click at [310, 115] on div "A B C D Skip" at bounding box center [355, 122] width 142 height 21
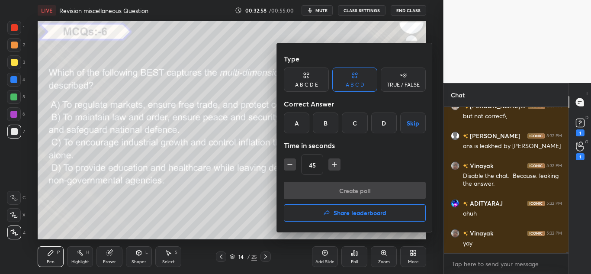
click at [321, 125] on div "B" at bounding box center [326, 122] width 26 height 21
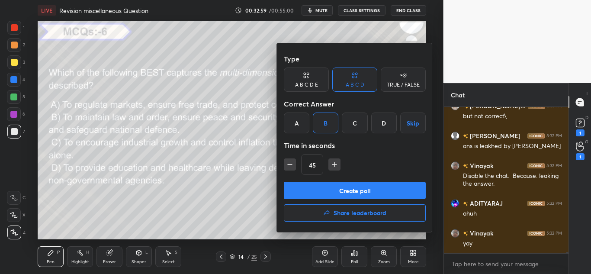
click at [319, 188] on button "Create poll" at bounding box center [355, 190] width 142 height 17
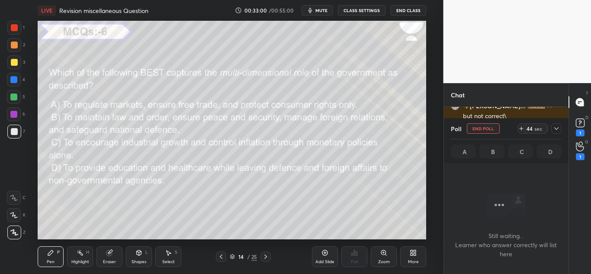
scroll to position [119, 122]
click at [323, 8] on span "mute" at bounding box center [321, 10] width 12 height 6
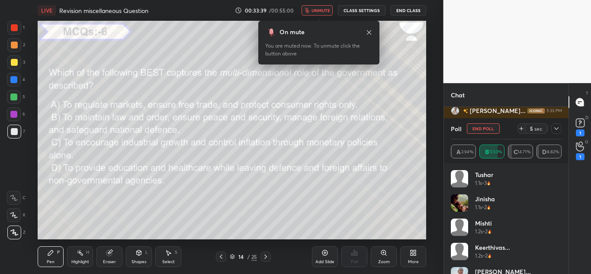
scroll to position [3, 3]
click at [554, 130] on icon at bounding box center [556, 128] width 7 height 7
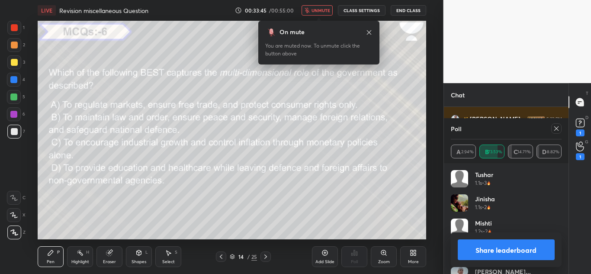
scroll to position [14739, 0]
click at [313, 13] on span "unmute" at bounding box center [320, 10] width 19 height 6
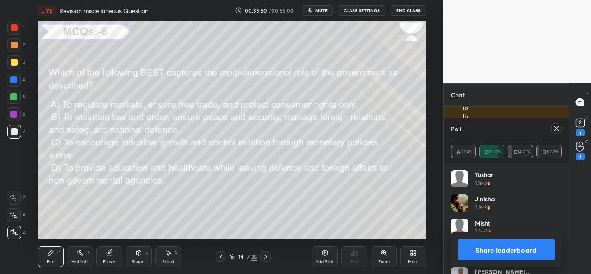
click at [558, 124] on div at bounding box center [556, 128] width 10 height 10
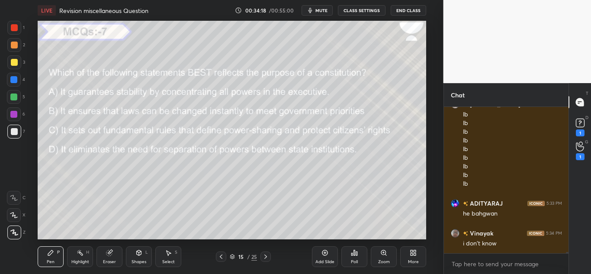
click at [361, 254] on div "Poll" at bounding box center [354, 256] width 26 height 21
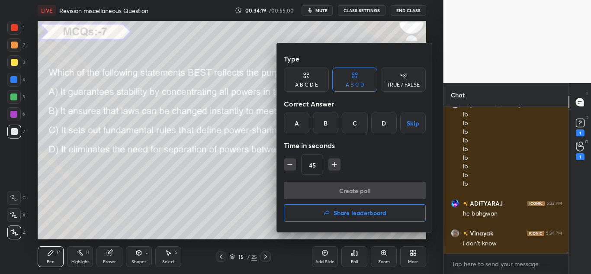
click at [359, 123] on div "C" at bounding box center [355, 122] width 26 height 21
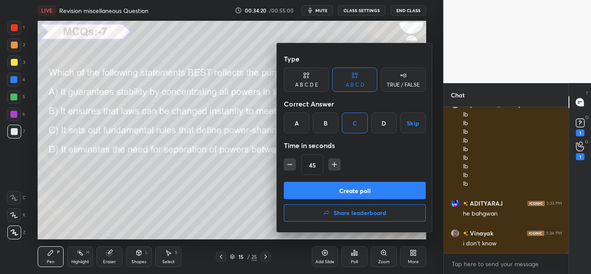
click at [332, 187] on button "Create poll" at bounding box center [355, 190] width 142 height 17
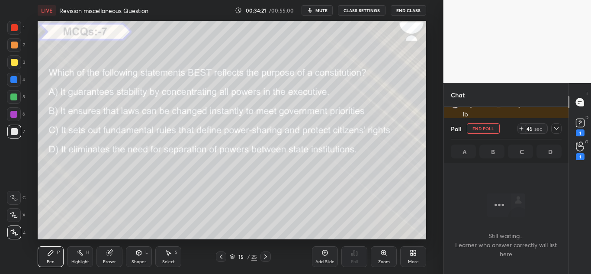
click at [309, 12] on icon "button" at bounding box center [310, 10] width 7 height 7
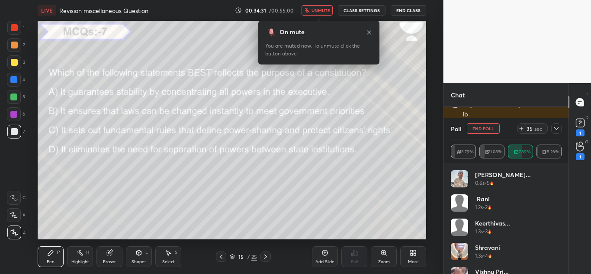
click at [556, 128] on icon at bounding box center [556, 128] width 7 height 7
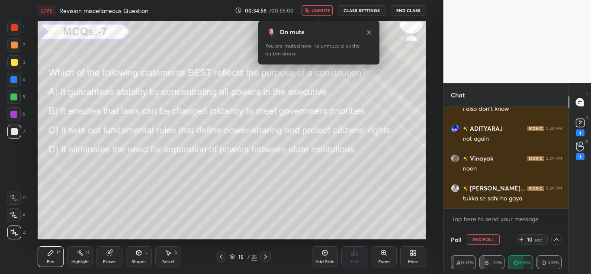
scroll to position [14977, 0]
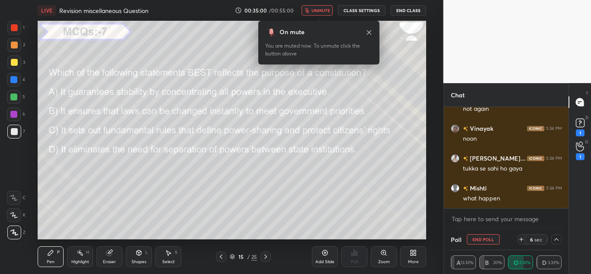
click at [322, 10] on span "unmute" at bounding box center [320, 10] width 19 height 6
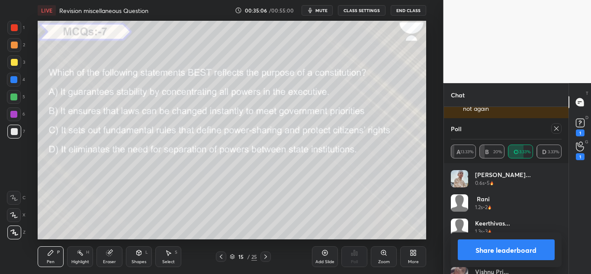
scroll to position [15007, 0]
click at [557, 128] on icon at bounding box center [556, 128] width 4 height 4
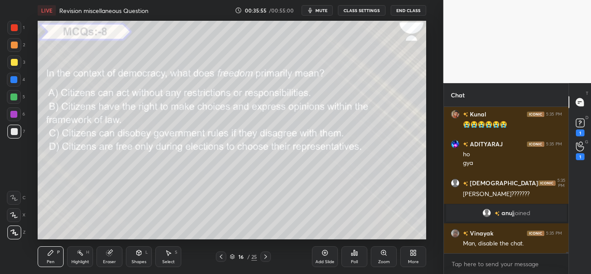
scroll to position [14008, 0]
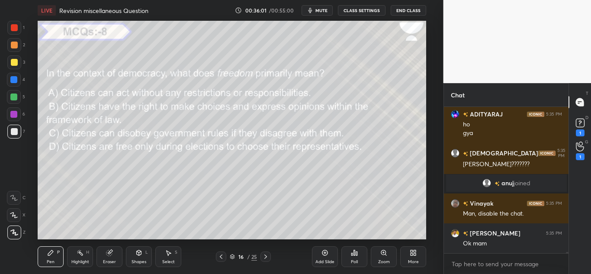
click at [355, 252] on icon at bounding box center [354, 252] width 1 height 5
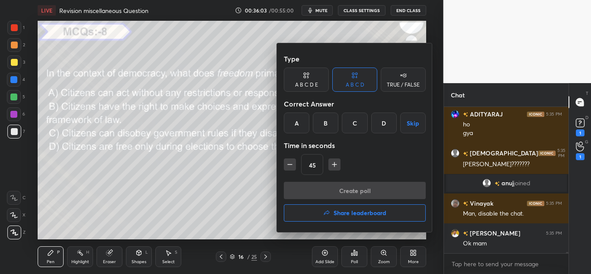
click at [327, 121] on div "B" at bounding box center [326, 122] width 26 height 21
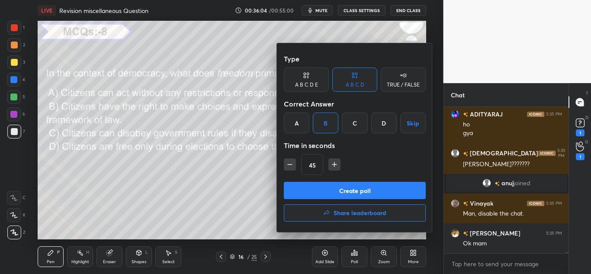
click at [329, 189] on button "Create poll" at bounding box center [355, 190] width 142 height 17
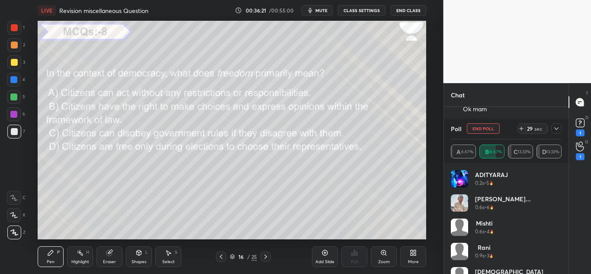
scroll to position [14172, 0]
click at [555, 127] on icon at bounding box center [556, 128] width 7 height 7
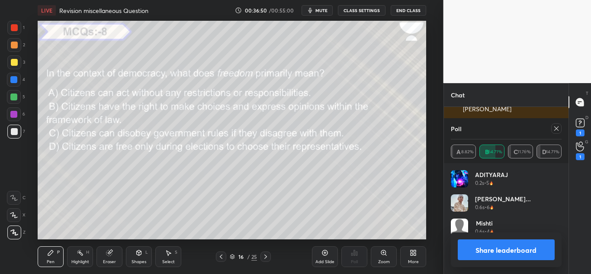
scroll to position [101, 108]
click at [559, 130] on div at bounding box center [556, 128] width 10 height 10
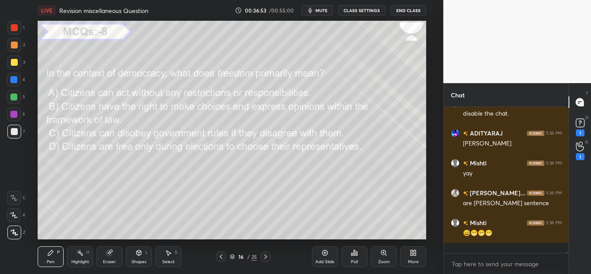
scroll to position [14187, 0]
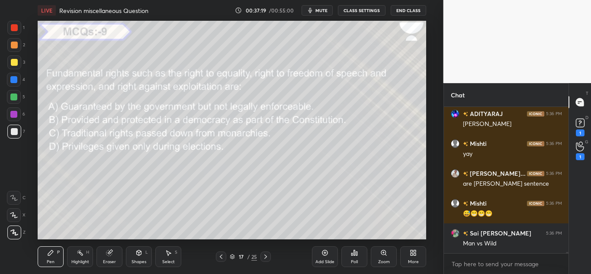
click at [352, 256] on icon at bounding box center [354, 252] width 7 height 7
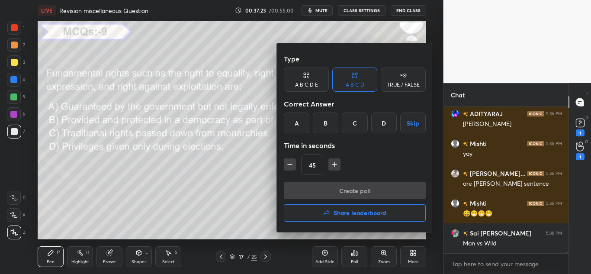
click at [333, 117] on div "B" at bounding box center [326, 122] width 26 height 21
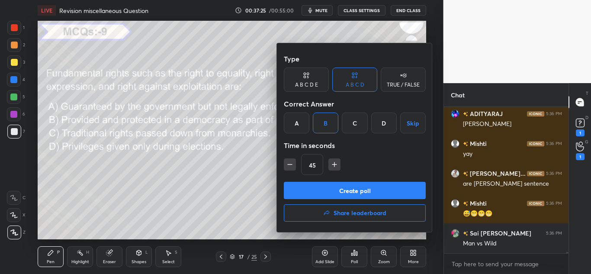
click at [310, 187] on button "Create poll" at bounding box center [355, 190] width 142 height 17
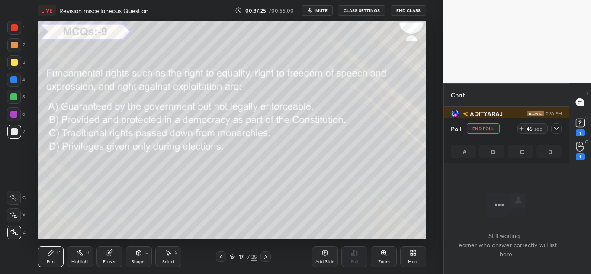
scroll to position [119, 122]
click at [555, 129] on icon at bounding box center [556, 128] width 7 height 7
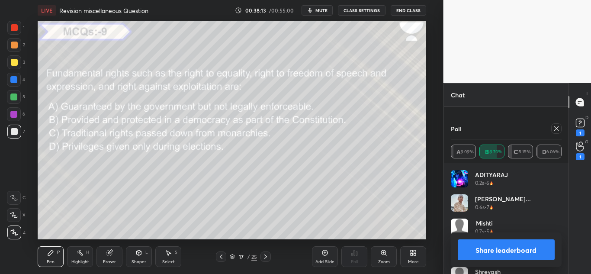
scroll to position [14356, 0]
click at [553, 128] on icon at bounding box center [556, 128] width 7 height 7
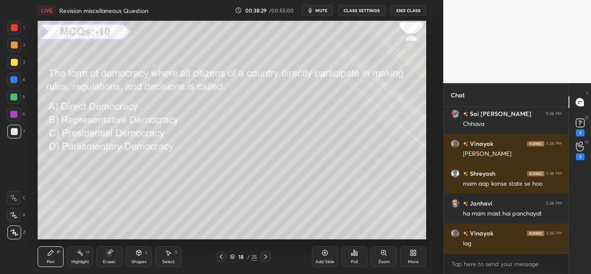
scroll to position [14383, 0]
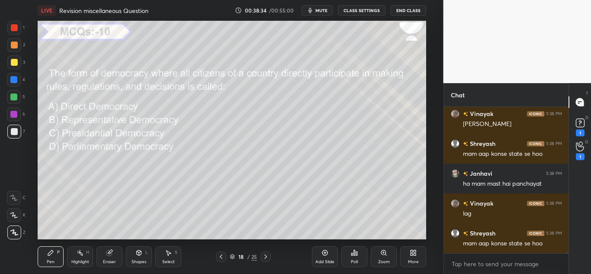
click at [348, 250] on div "Poll" at bounding box center [354, 256] width 26 height 21
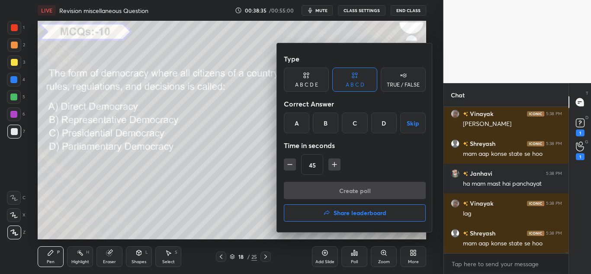
click at [294, 125] on div "A" at bounding box center [297, 122] width 26 height 21
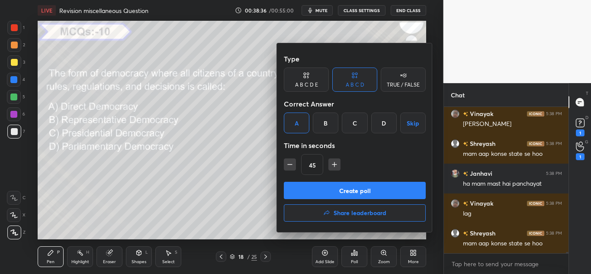
click at [292, 187] on button "Create poll" at bounding box center [355, 190] width 142 height 17
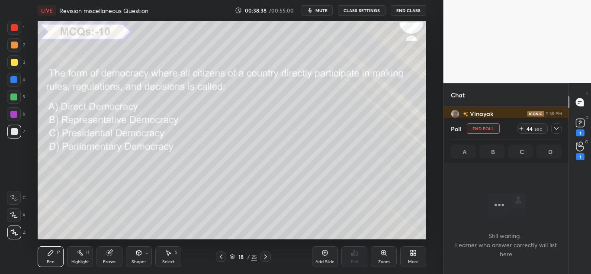
click at [558, 126] on icon at bounding box center [556, 128] width 7 height 7
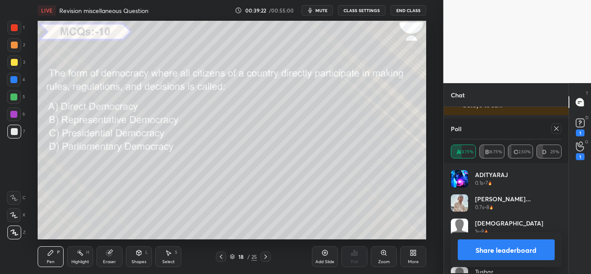
scroll to position [101, 108]
click at [556, 131] on icon at bounding box center [556, 128] width 7 height 7
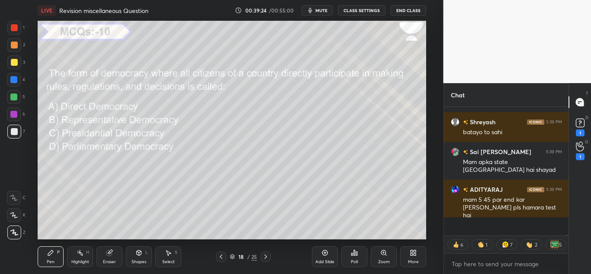
scroll to position [14577, 0]
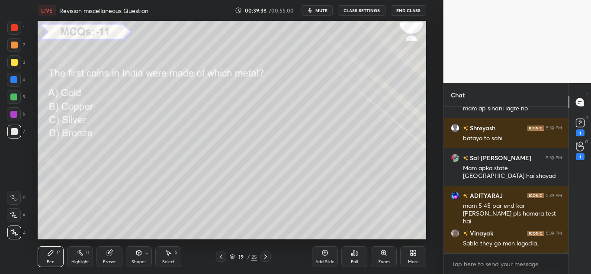
click at [350, 255] on div "Poll" at bounding box center [354, 256] width 26 height 21
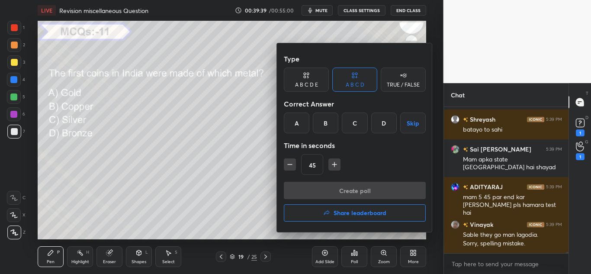
drag, startPoint x: 340, startPoint y: 121, endPoint x: 358, endPoint y: 122, distance: 17.8
click at [358, 122] on div "A B C D Skip" at bounding box center [355, 122] width 142 height 21
click at [358, 122] on div "C" at bounding box center [355, 122] width 26 height 21
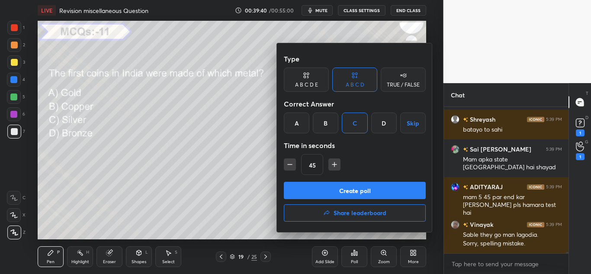
click at [333, 186] on button "Create poll" at bounding box center [355, 190] width 142 height 17
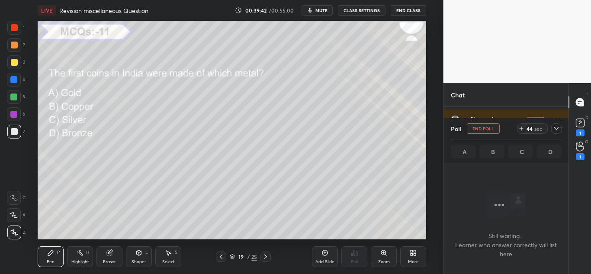
click at [555, 125] on icon at bounding box center [556, 128] width 7 height 7
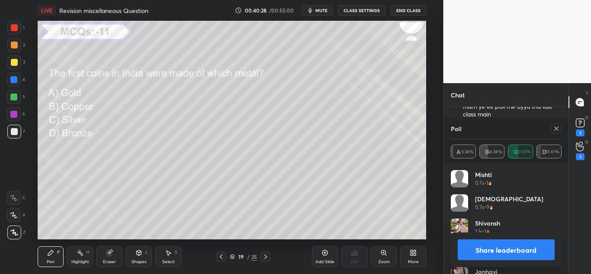
scroll to position [3, 3]
click at [551, 129] on div at bounding box center [556, 128] width 10 height 10
type textarea "x"
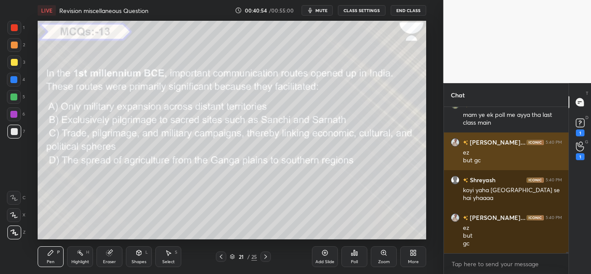
scroll to position [15104, 0]
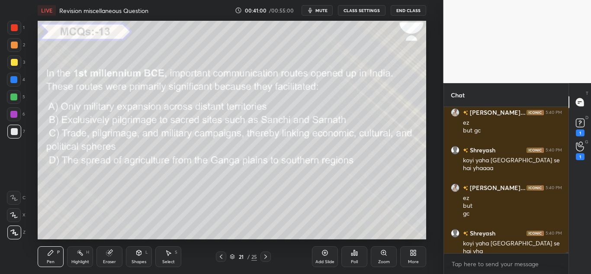
click at [350, 257] on div "Poll" at bounding box center [354, 256] width 26 height 21
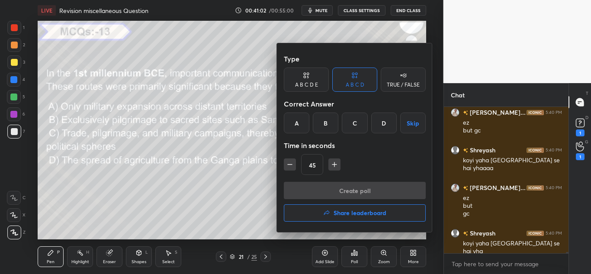
click at [331, 167] on icon "button" at bounding box center [334, 164] width 9 height 9
type input "60"
click at [349, 126] on div "C" at bounding box center [355, 122] width 26 height 21
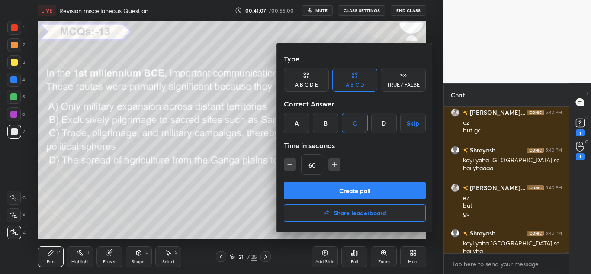
click at [330, 189] on button "Create poll" at bounding box center [355, 190] width 142 height 17
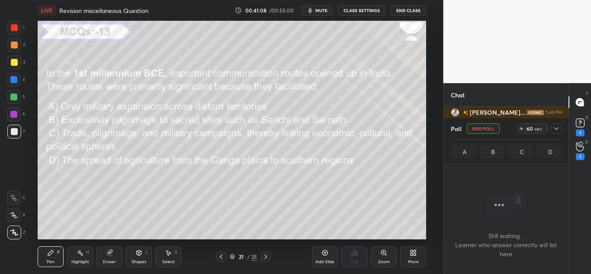
scroll to position [119, 122]
click at [558, 130] on icon at bounding box center [556, 128] width 7 height 7
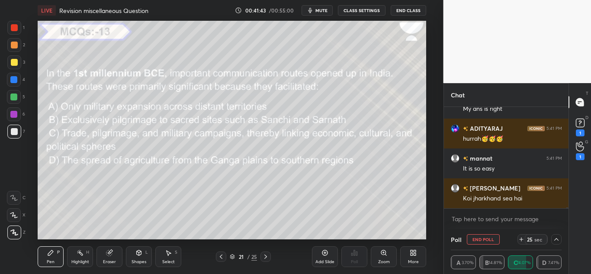
scroll to position [15478, 0]
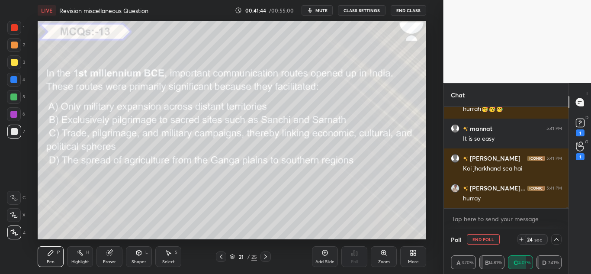
click at [477, 238] on button "End Poll" at bounding box center [482, 239] width 33 height 10
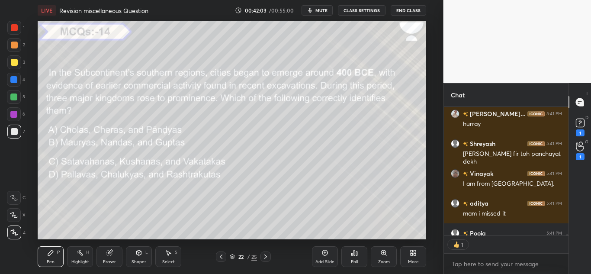
scroll to position [15600, 0]
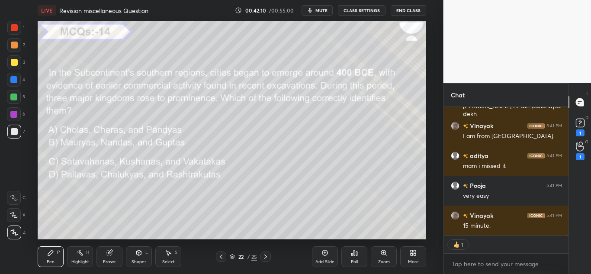
type textarea "x"
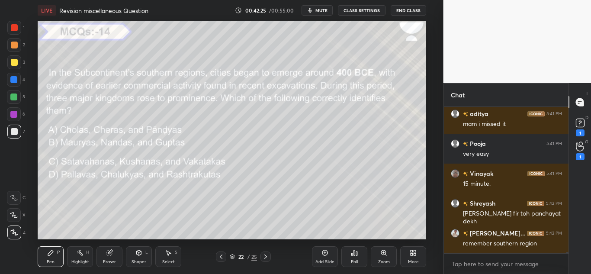
scroll to position [15671, 0]
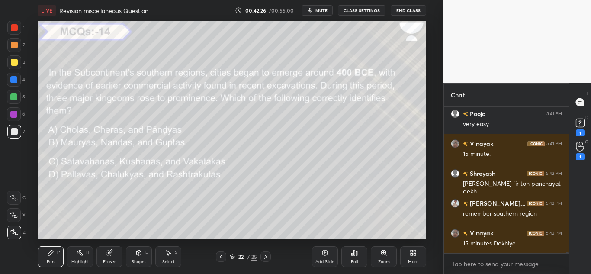
click at [352, 253] on icon at bounding box center [351, 254] width 1 height 2
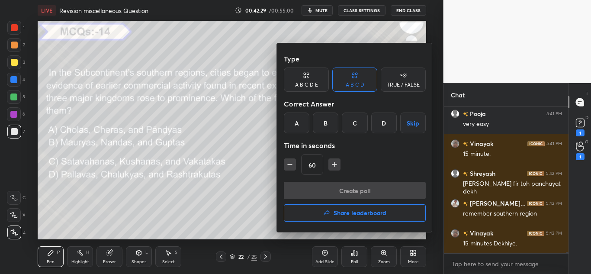
click at [296, 127] on div "A" at bounding box center [297, 122] width 26 height 21
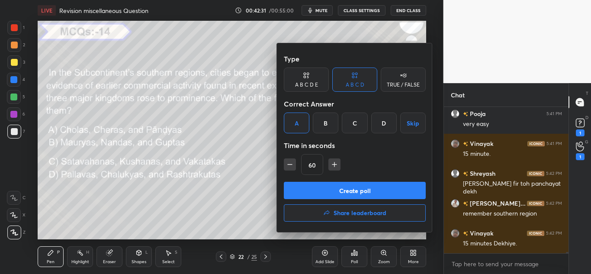
click at [287, 162] on icon "button" at bounding box center [289, 164] width 9 height 9
type input "30"
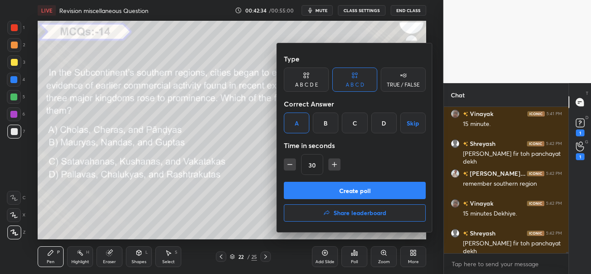
click at [302, 188] on button "Create poll" at bounding box center [355, 190] width 142 height 17
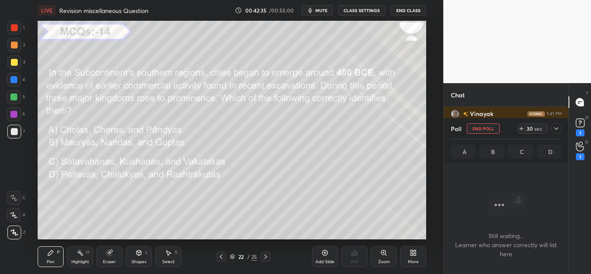
scroll to position [119, 122]
click at [556, 127] on icon at bounding box center [556, 128] width 7 height 7
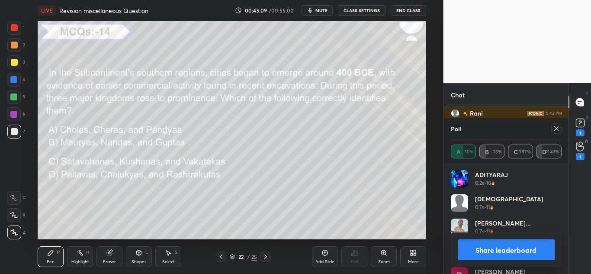
scroll to position [16379, 0]
click at [556, 127] on icon at bounding box center [556, 128] width 7 height 7
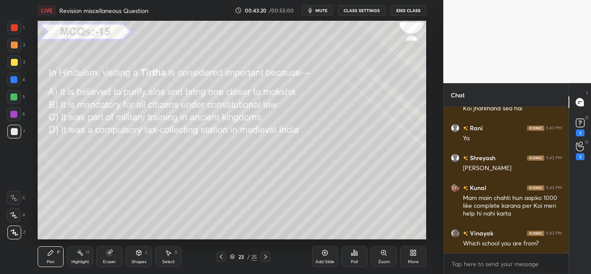
click at [350, 259] on div "Poll" at bounding box center [354, 256] width 26 height 21
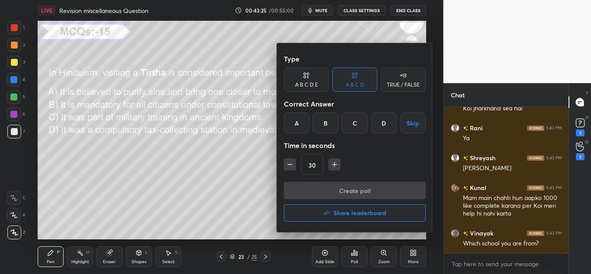
click at [302, 117] on div "A" at bounding box center [297, 122] width 26 height 21
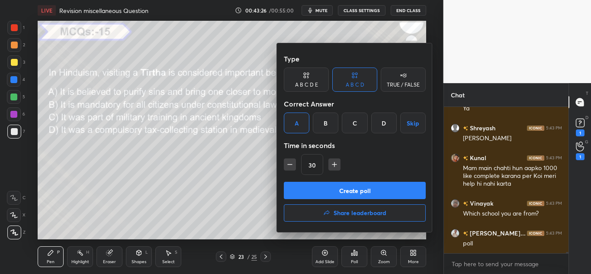
click at [307, 188] on button "Create poll" at bounding box center [355, 190] width 142 height 17
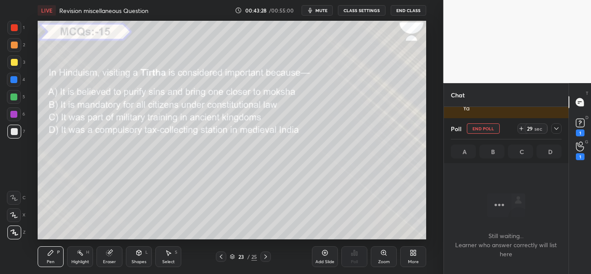
click at [551, 127] on div at bounding box center [556, 128] width 10 height 10
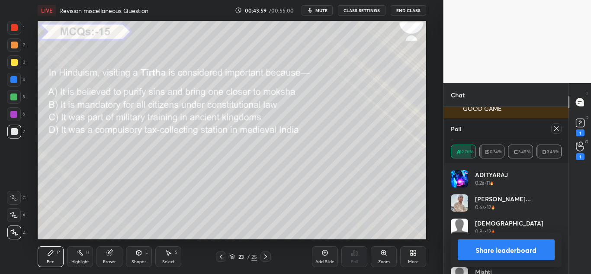
click at [557, 126] on icon at bounding box center [556, 128] width 7 height 7
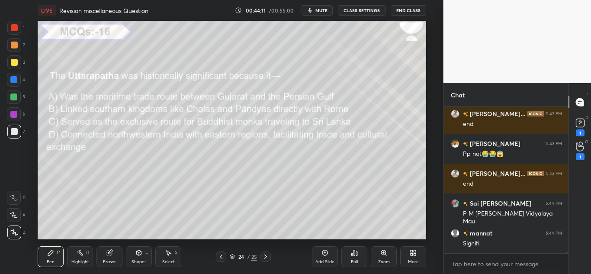
click at [353, 256] on div "Poll" at bounding box center [354, 256] width 26 height 21
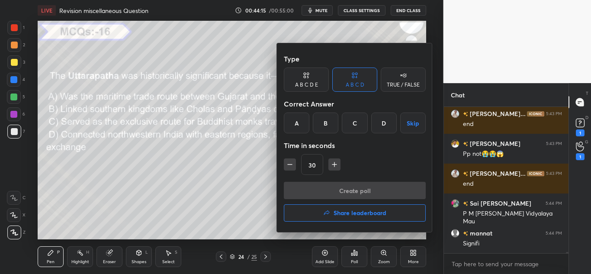
click at [385, 126] on div "D" at bounding box center [384, 122] width 26 height 21
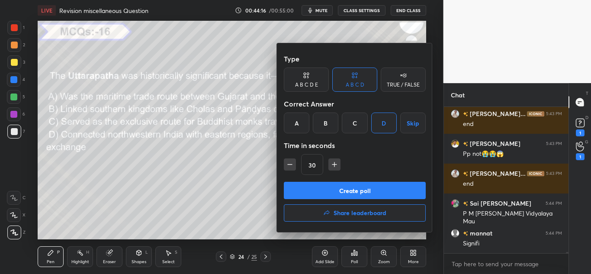
click at [361, 190] on button "Create poll" at bounding box center [355, 190] width 142 height 17
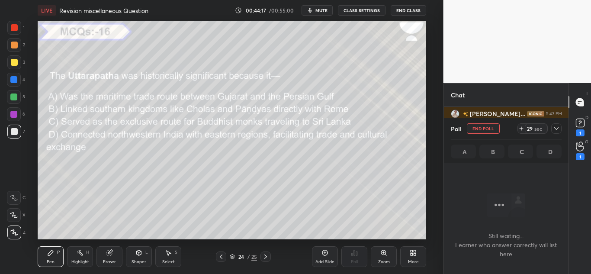
click at [561, 131] on div "Poll End Poll 29 sec A B C D" at bounding box center [506, 140] width 125 height 45
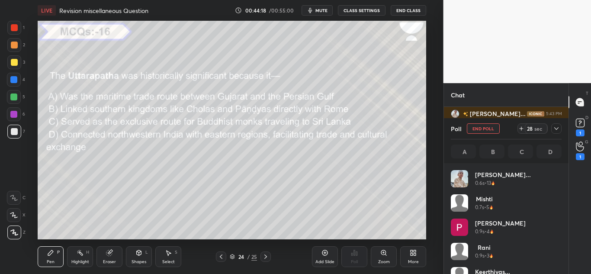
click at [559, 130] on div at bounding box center [556, 128] width 10 height 10
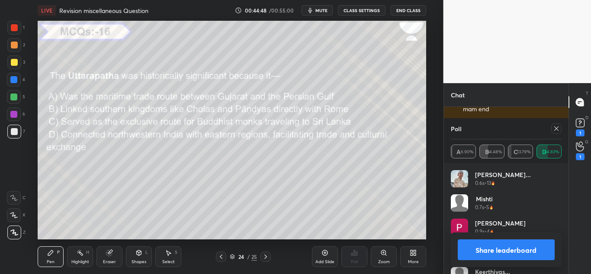
click at [554, 126] on icon at bounding box center [556, 128] width 7 height 7
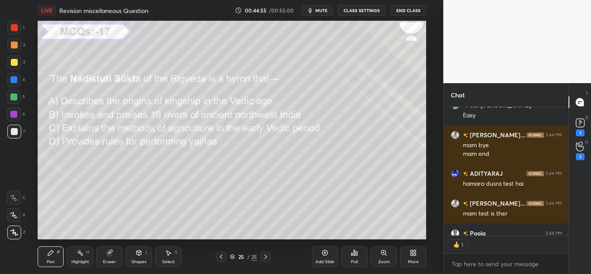
click at [347, 256] on div "Poll" at bounding box center [354, 256] width 26 height 21
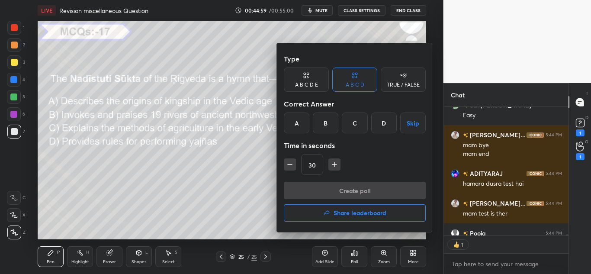
click at [321, 118] on div "B" at bounding box center [326, 122] width 26 height 21
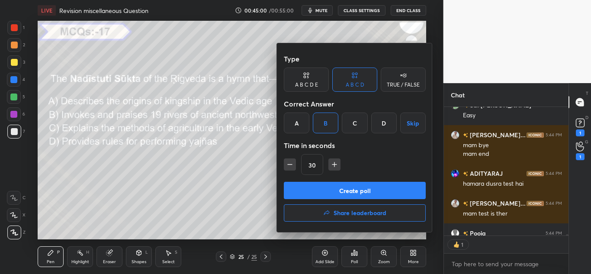
click at [313, 190] on button "Create poll" at bounding box center [355, 190] width 142 height 17
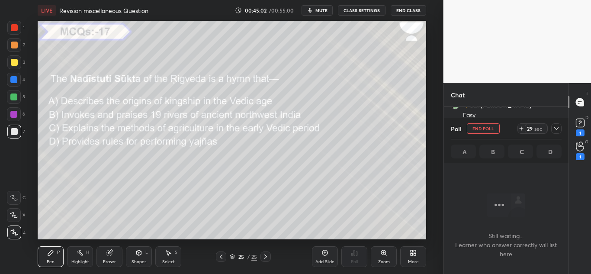
click at [559, 129] on icon at bounding box center [556, 128] width 7 height 7
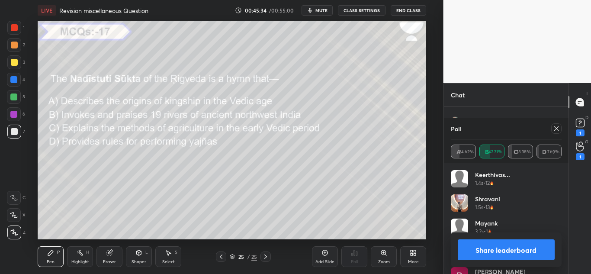
click at [553, 131] on icon at bounding box center [556, 128] width 7 height 7
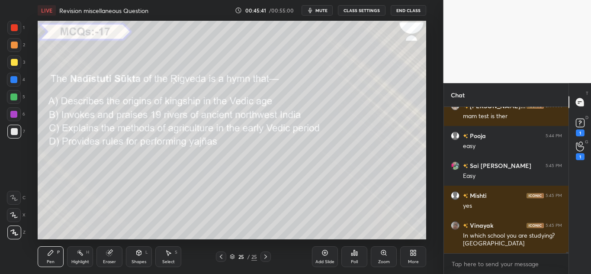
click at [263, 260] on div at bounding box center [265, 256] width 10 height 10
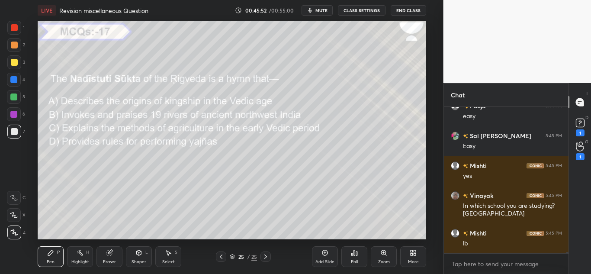
scroll to position [16442, 0]
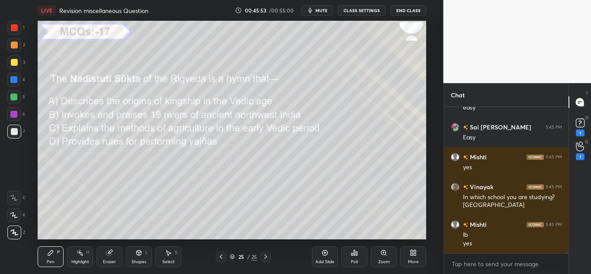
click at [352, 264] on div "Poll" at bounding box center [354, 256] width 26 height 21
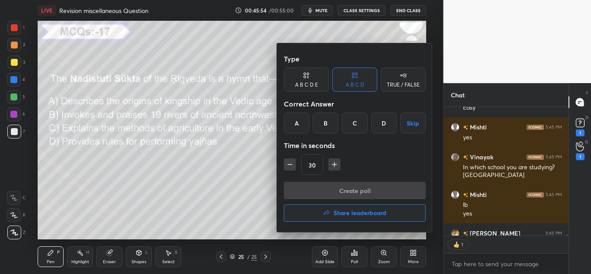
scroll to position [126, 122]
click at [382, 216] on h4 "Share leaderboard" at bounding box center [359, 213] width 53 height 6
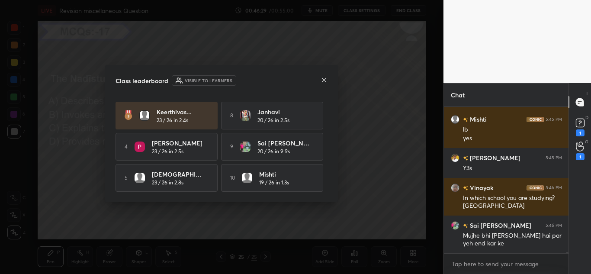
scroll to position [16577, 0]
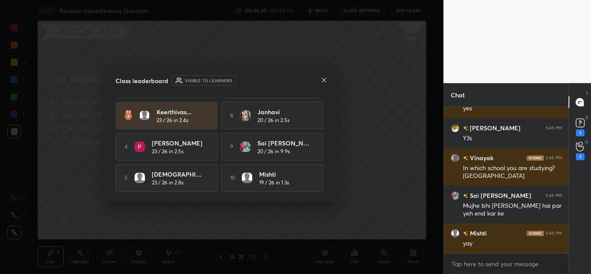
click at [323, 81] on icon at bounding box center [324, 80] width 4 height 4
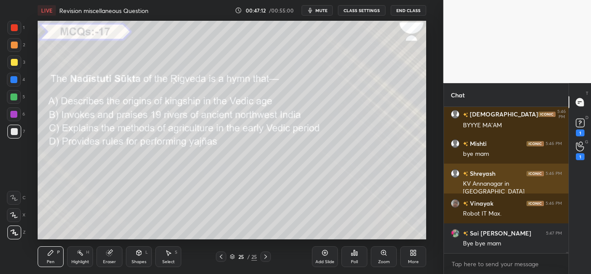
scroll to position [16738, 0]
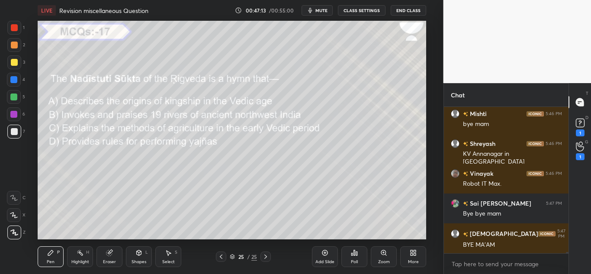
click at [351, 248] on div "Poll" at bounding box center [354, 256] width 26 height 21
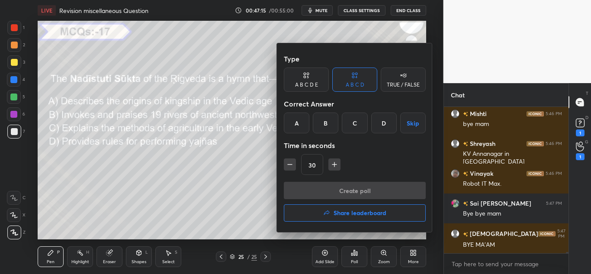
click at [331, 210] on button "Share leaderboard" at bounding box center [355, 212] width 142 height 17
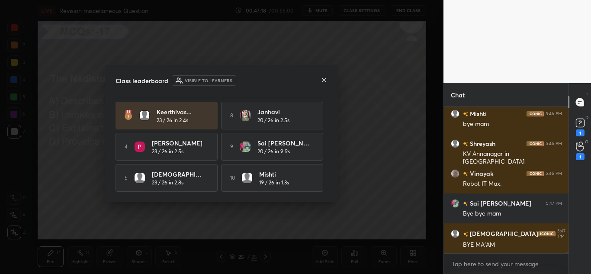
scroll to position [0, 0]
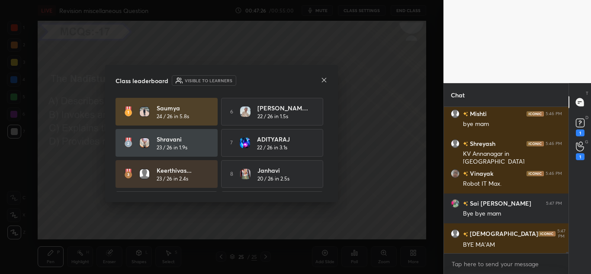
click at [321, 84] on div at bounding box center [323, 80] width 7 height 9
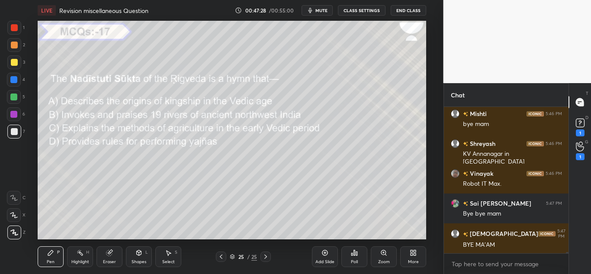
click at [404, 7] on button "End Class" at bounding box center [407, 10] width 35 height 10
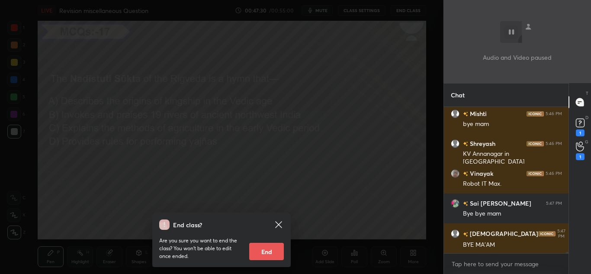
click at [261, 251] on button "End" at bounding box center [266, 251] width 35 height 17
type textarea "x"
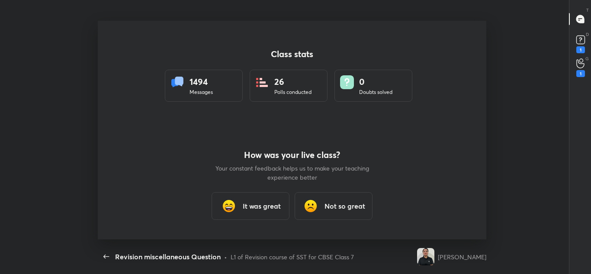
scroll to position [218, 584]
